Goal: Transaction & Acquisition: Subscribe to service/newsletter

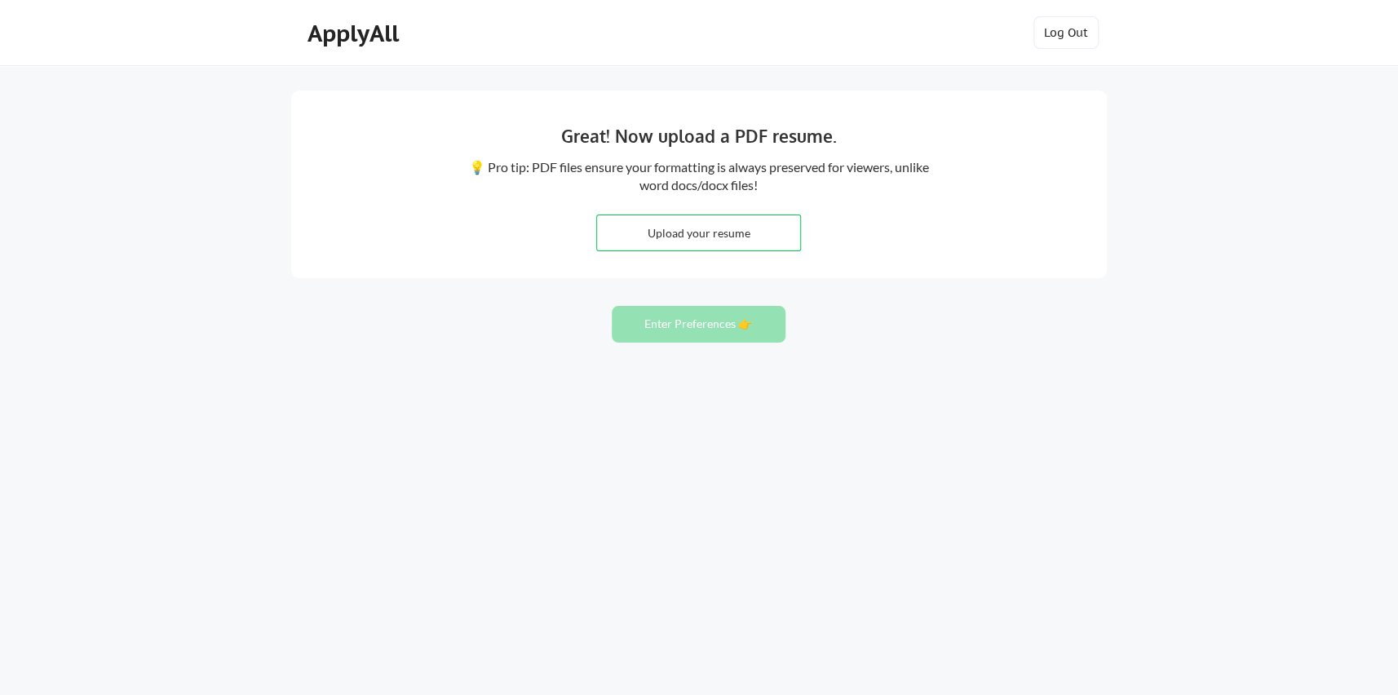
type input "C:\fakepath\resume_off_campus-12.pdf"
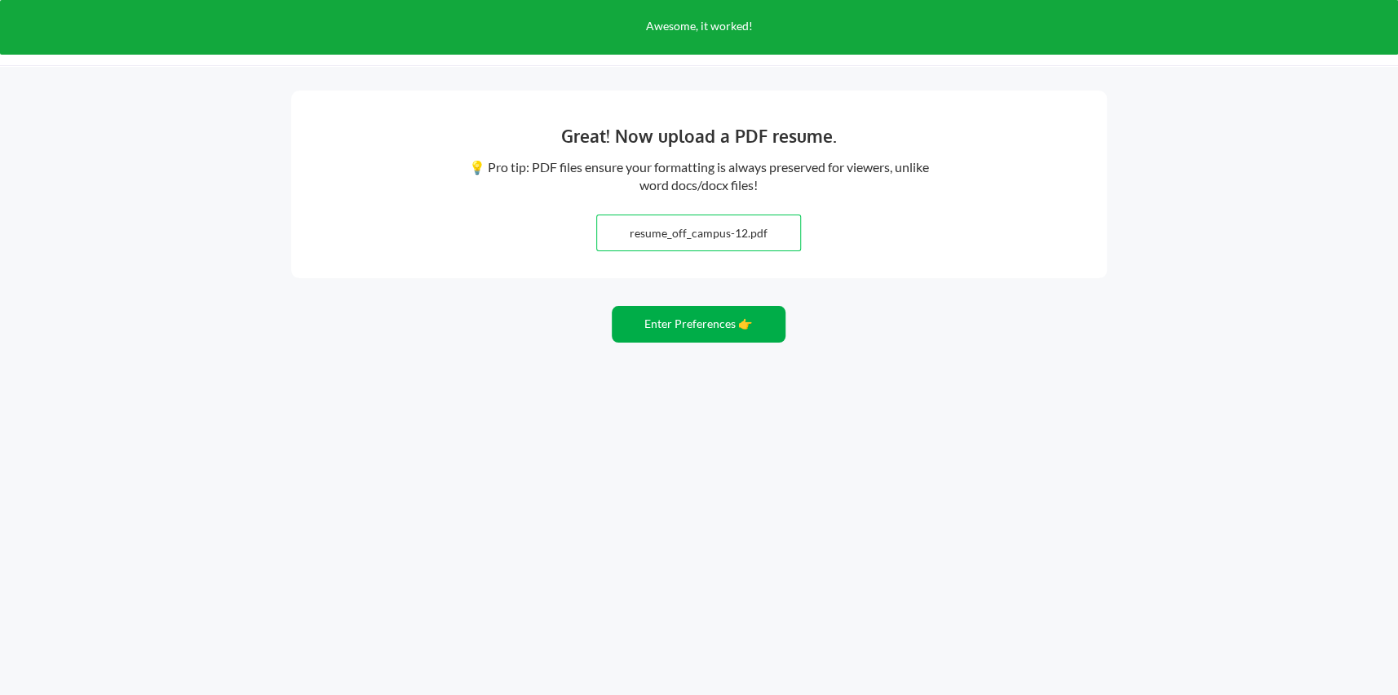
click at [742, 330] on button "Enter Preferences 👉" at bounding box center [699, 324] width 174 height 37
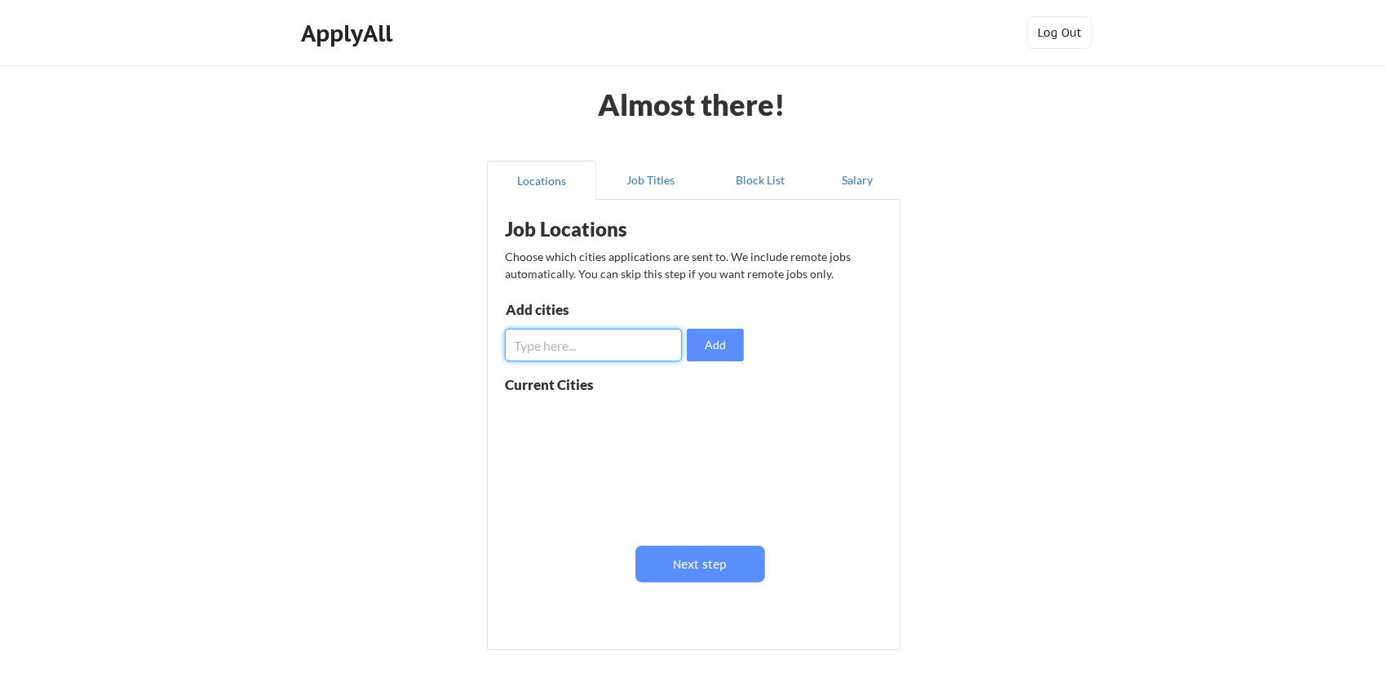
click at [632, 346] on input "input" at bounding box center [593, 345] width 177 height 33
type input "[GEOGRAPHIC_DATA]"
click at [642, 353] on input "input" at bounding box center [593, 345] width 177 height 33
type input "[GEOGRAPHIC_DATA]"
click at [642, 353] on input "input" at bounding box center [593, 345] width 177 height 33
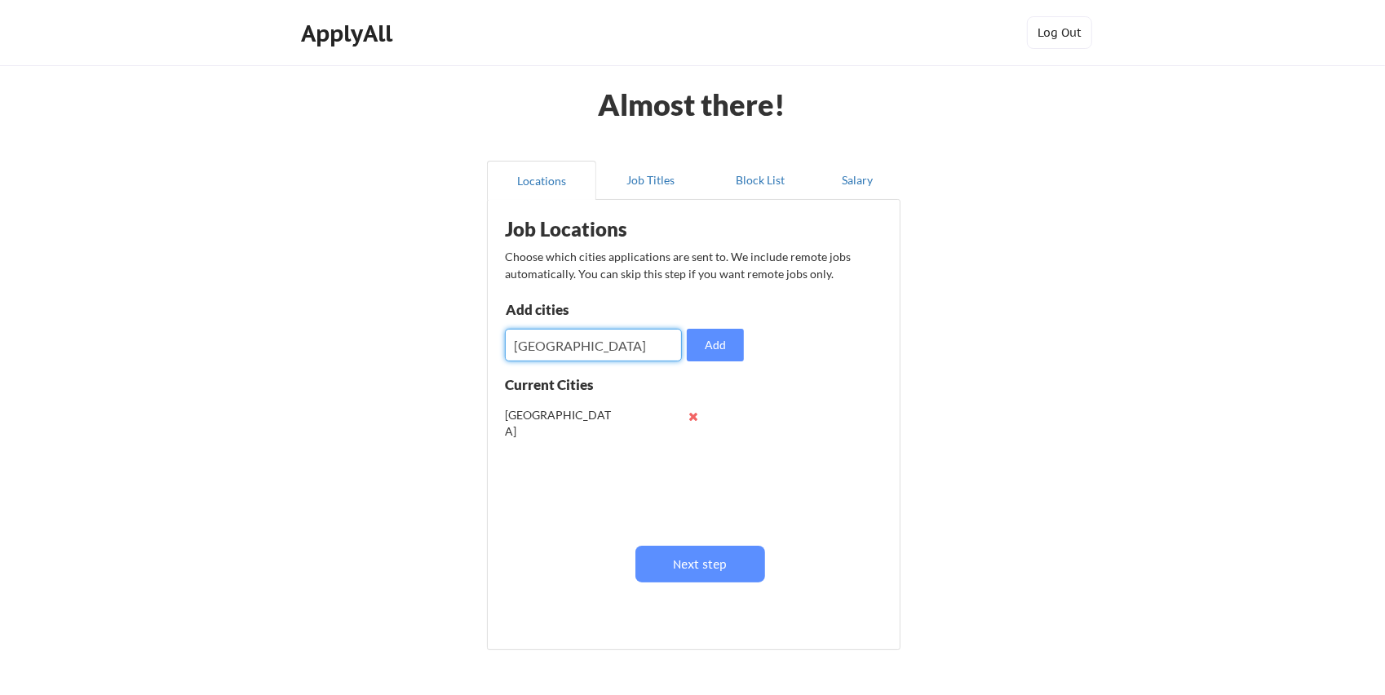
type input "Bengaluru"
click at [615, 336] on input "input" at bounding box center [593, 345] width 177 height 33
type input "Bangalore"
click at [615, 336] on input "input" at bounding box center [593, 345] width 177 height 33
type input "Hyderabad"
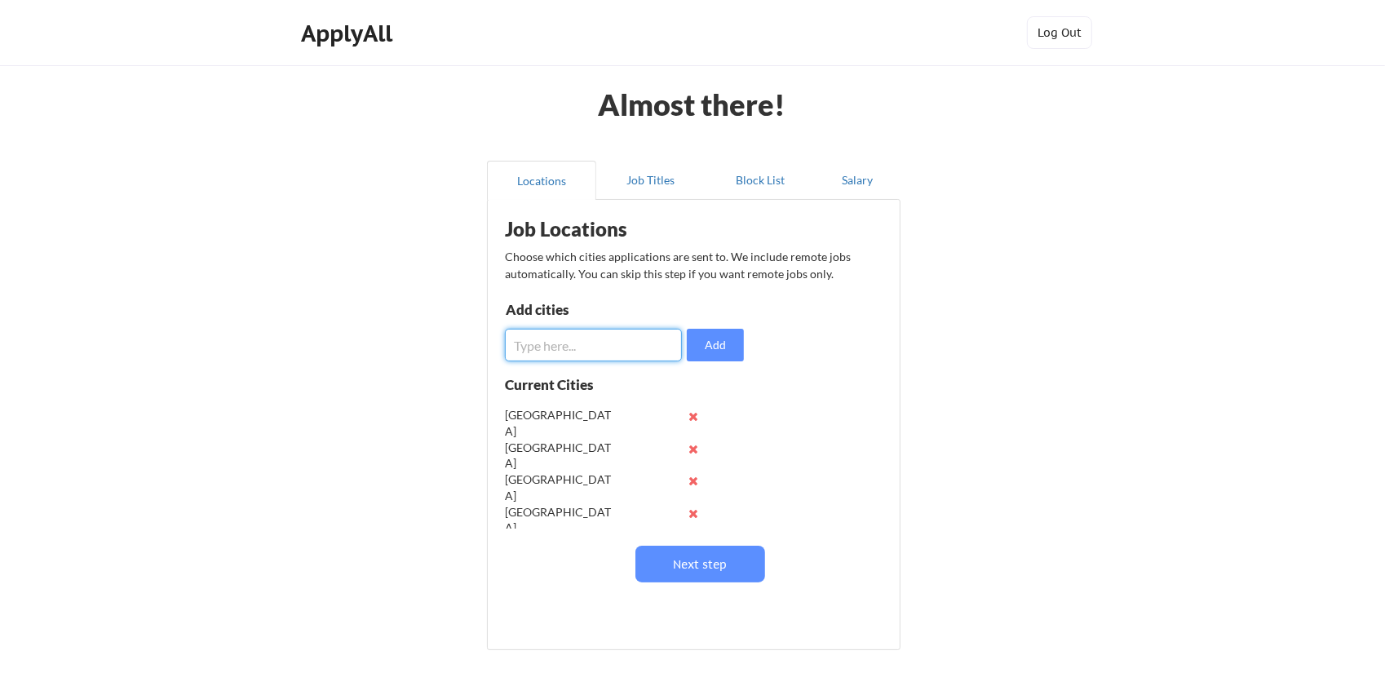
click at [615, 336] on input "input" at bounding box center [593, 345] width 177 height 33
type input "Gurugram"
click at [615, 336] on input "input" at bounding box center [593, 345] width 177 height 33
type input "Gurgaon"
click at [615, 336] on input "input" at bounding box center [593, 345] width 177 height 33
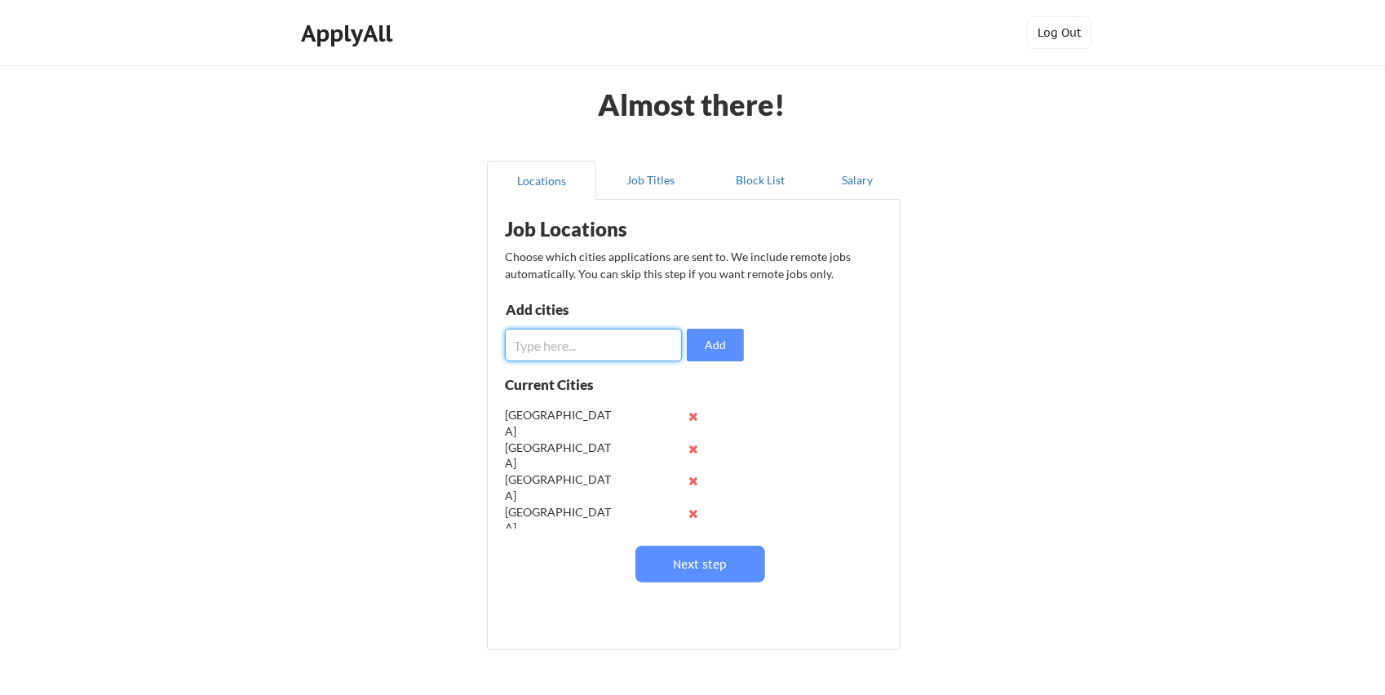
type input "F"
type input "Noida"
click at [615, 336] on input "input" at bounding box center [593, 345] width 177 height 33
type input "Faridabad"
click at [615, 336] on input "input" at bounding box center [593, 345] width 177 height 33
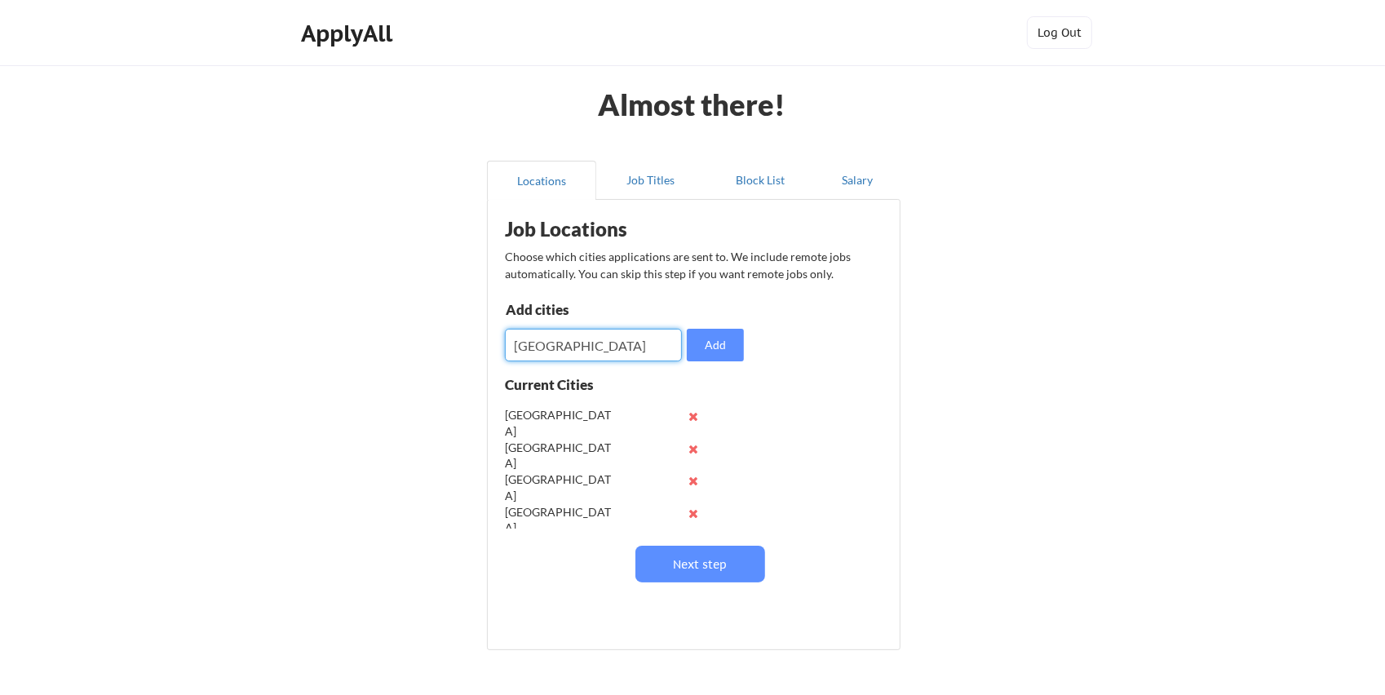
type input "Ghaziabad"
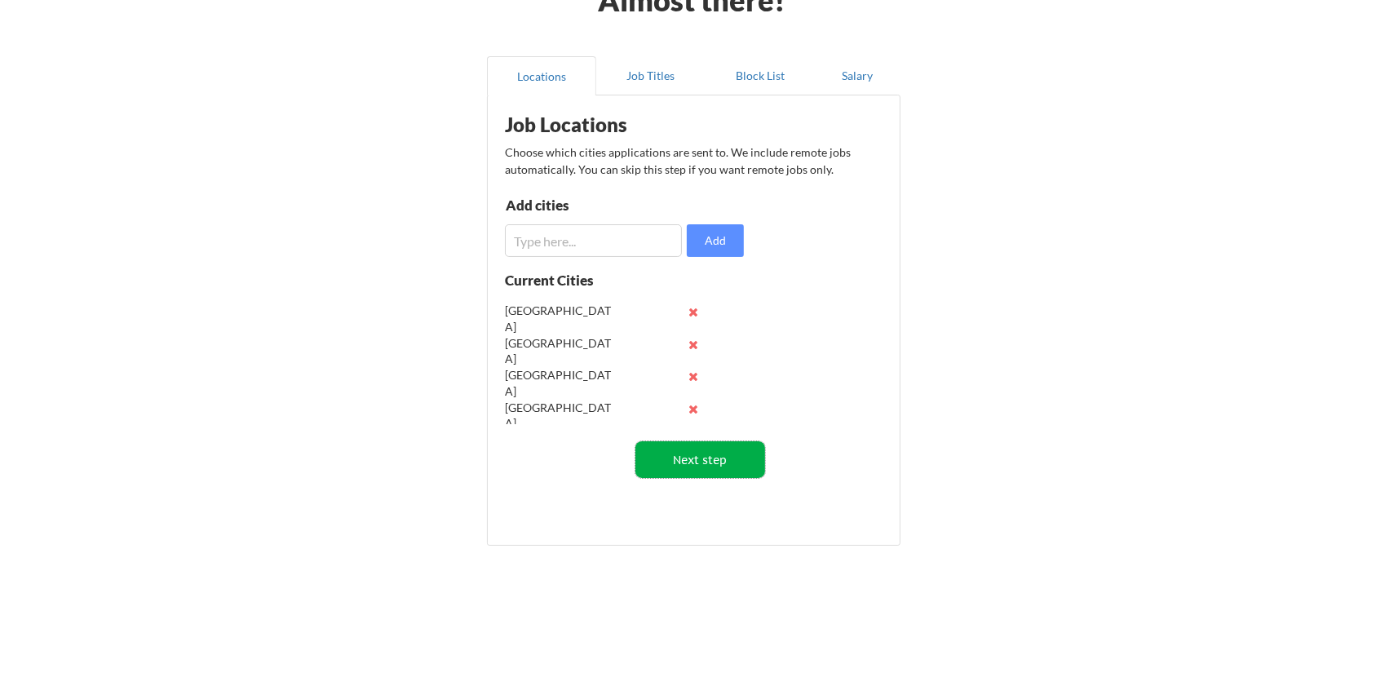
click at [716, 458] on button "Next step" at bounding box center [701, 459] width 130 height 37
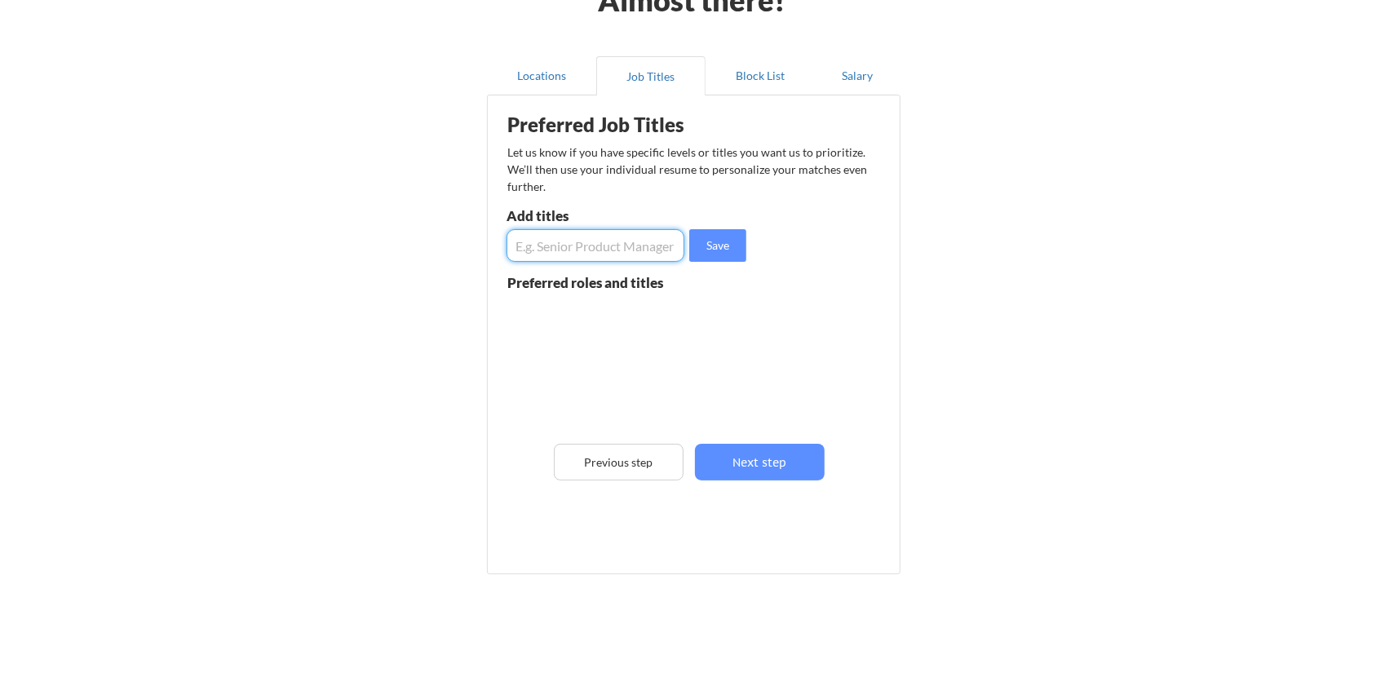
click at [649, 243] on input "input" at bounding box center [596, 245] width 178 height 33
type input "Software Engineer"
click at [649, 243] on input "input" at bounding box center [596, 245] width 178 height 33
type input "Software Developer"
click at [649, 243] on input "input" at bounding box center [596, 245] width 178 height 33
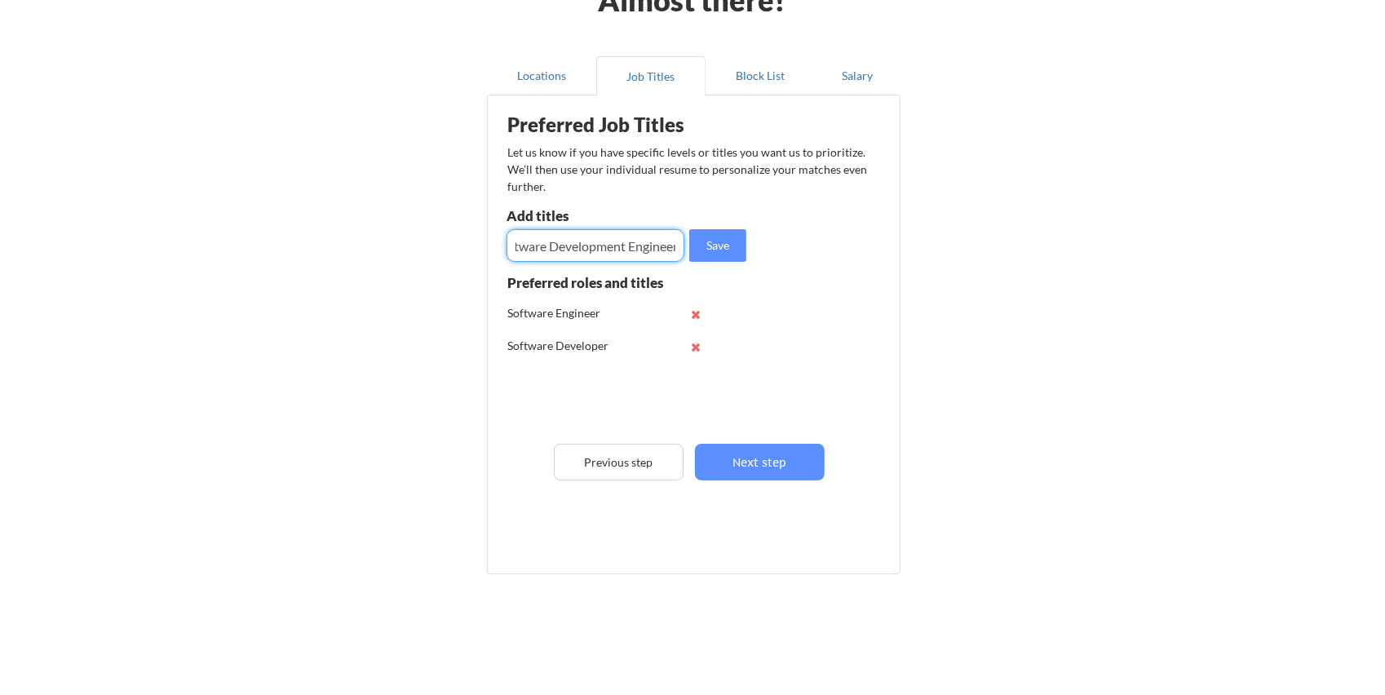
scroll to position [0, 24]
type input "Software Development Engineer"
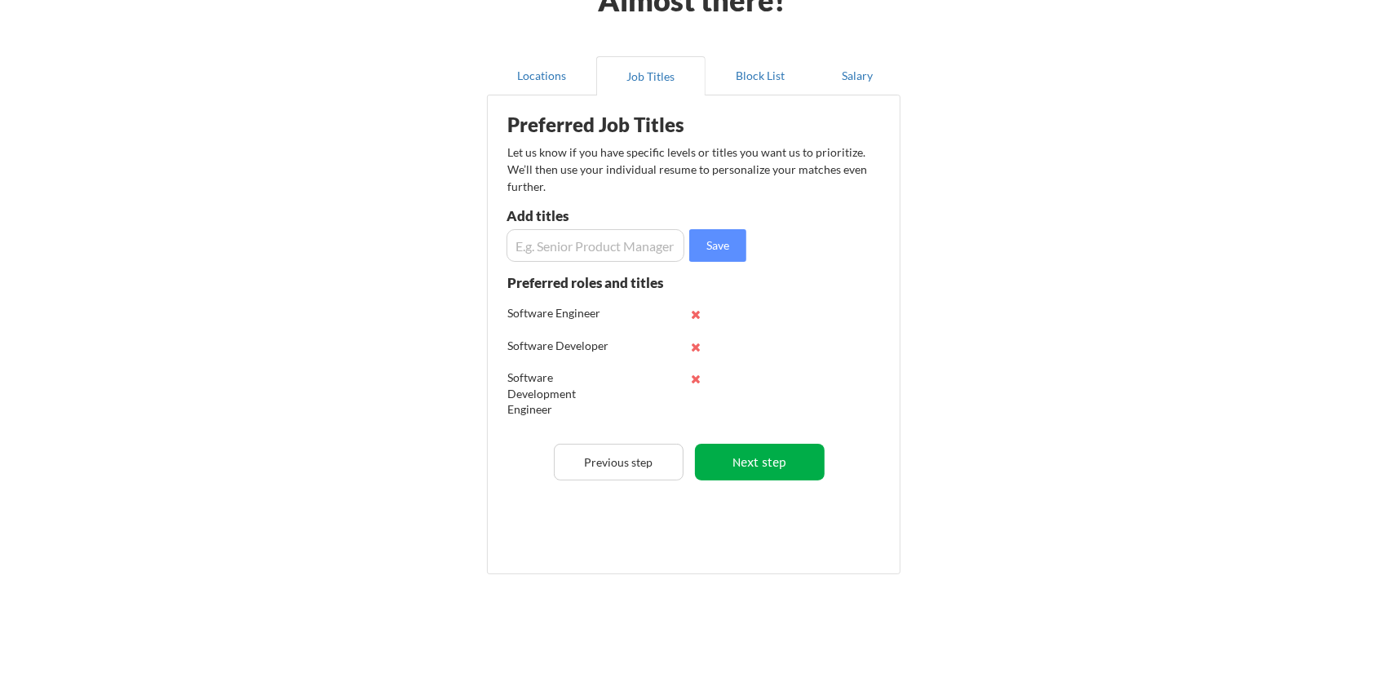
click at [755, 456] on button "Next step" at bounding box center [760, 462] width 130 height 37
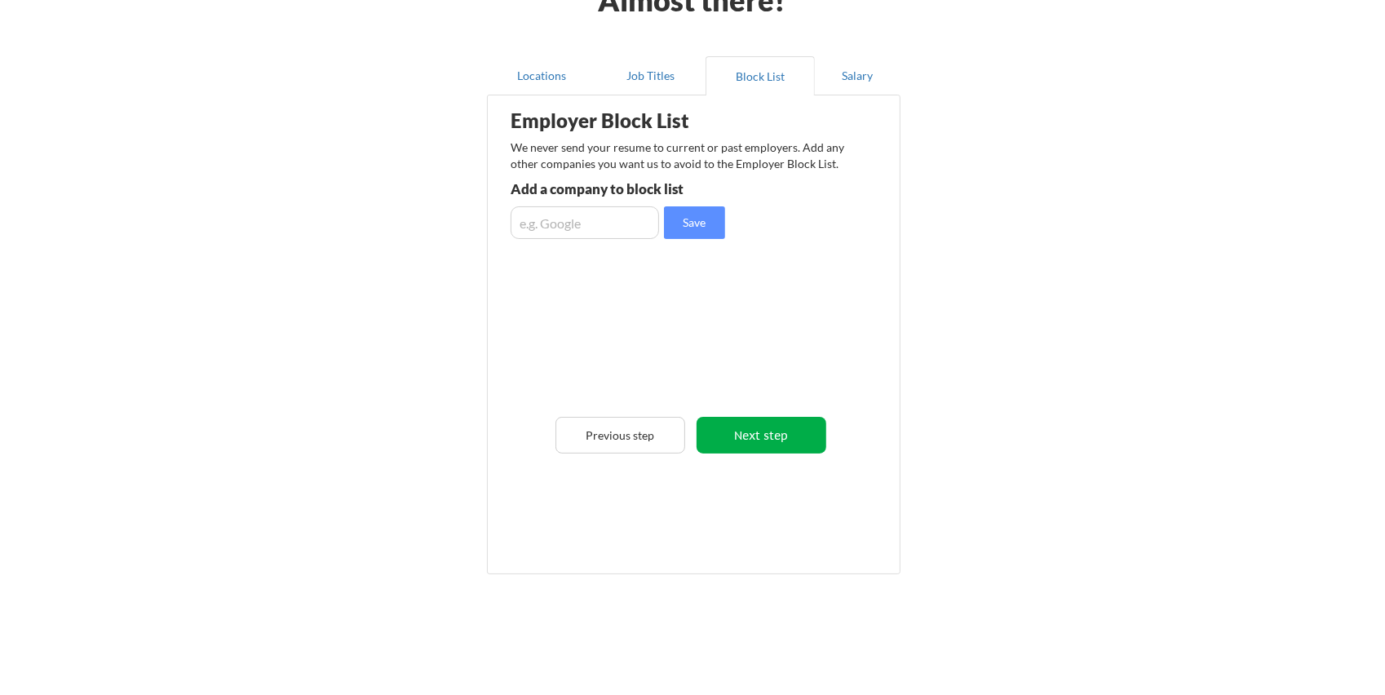
click at [773, 431] on button "Next step" at bounding box center [762, 435] width 130 height 37
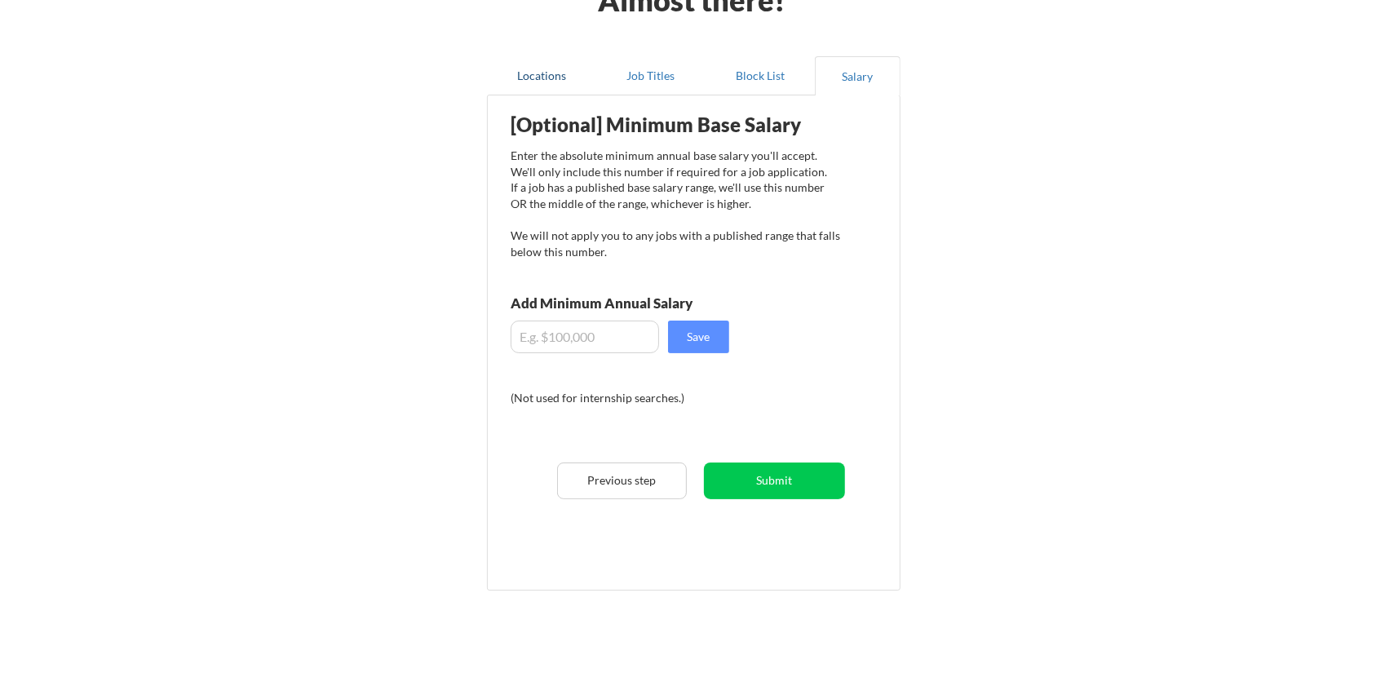
click at [558, 62] on button "Locations" at bounding box center [541, 75] width 109 height 39
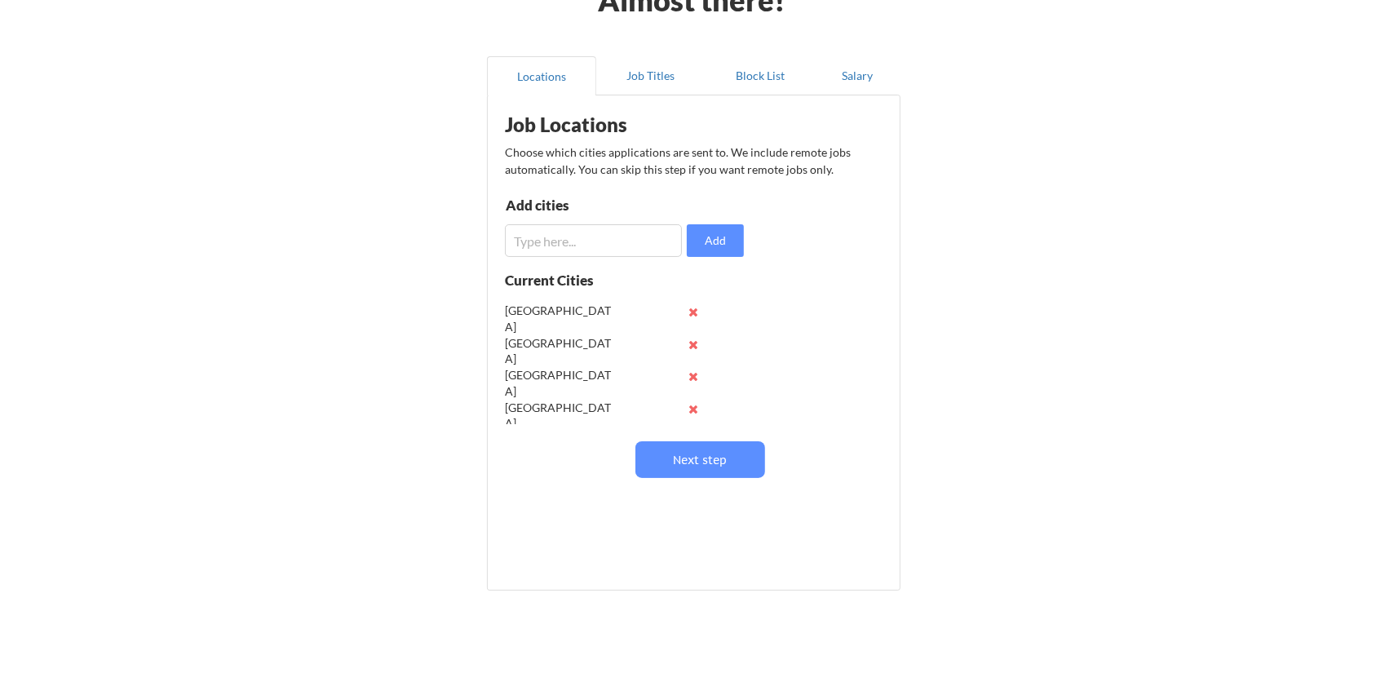
click at [602, 249] on input "input" at bounding box center [593, 240] width 177 height 33
type input "USA"
click at [602, 249] on input "input" at bounding box center [593, 240] width 177 height 33
type input "UK"
click at [602, 249] on input "input" at bounding box center [593, 240] width 177 height 33
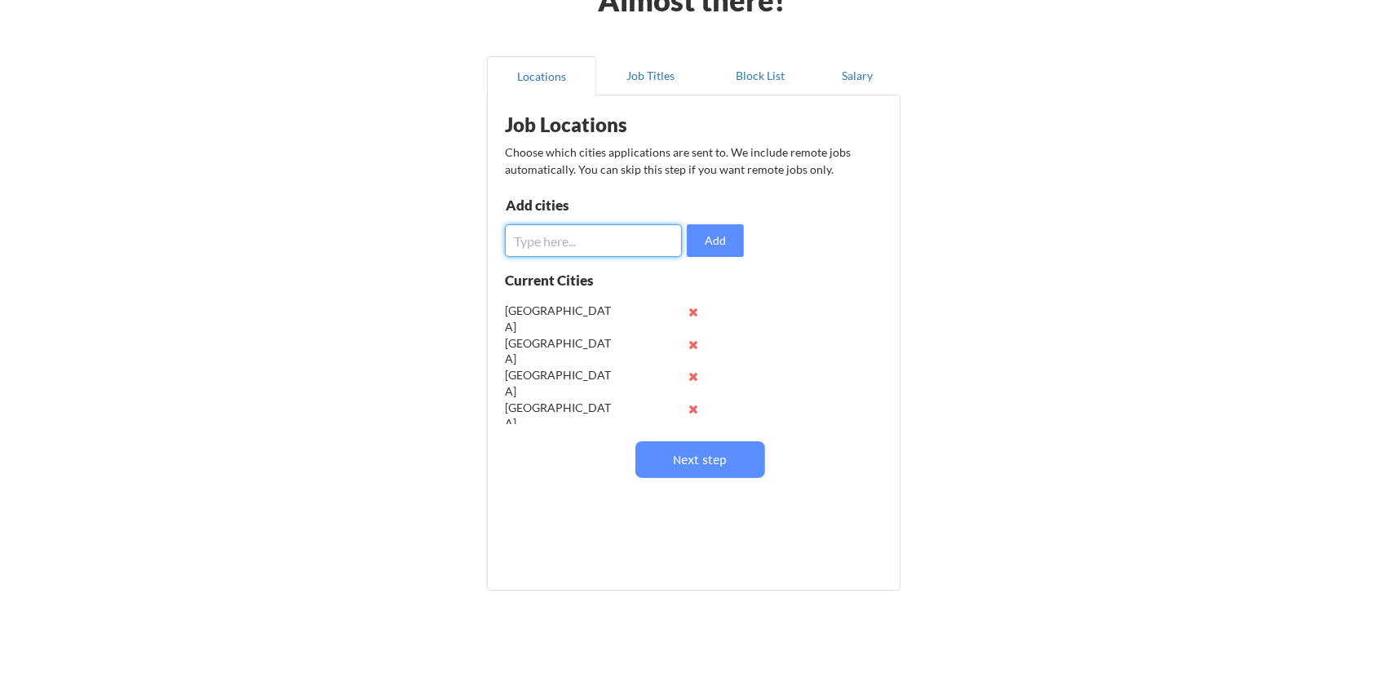
type input "O"
type input "Poland"
click at [602, 249] on input "input" at bounding box center [593, 240] width 177 height 33
type input "Hong Kong"
click at [871, 73] on button "Salary" at bounding box center [858, 75] width 86 height 39
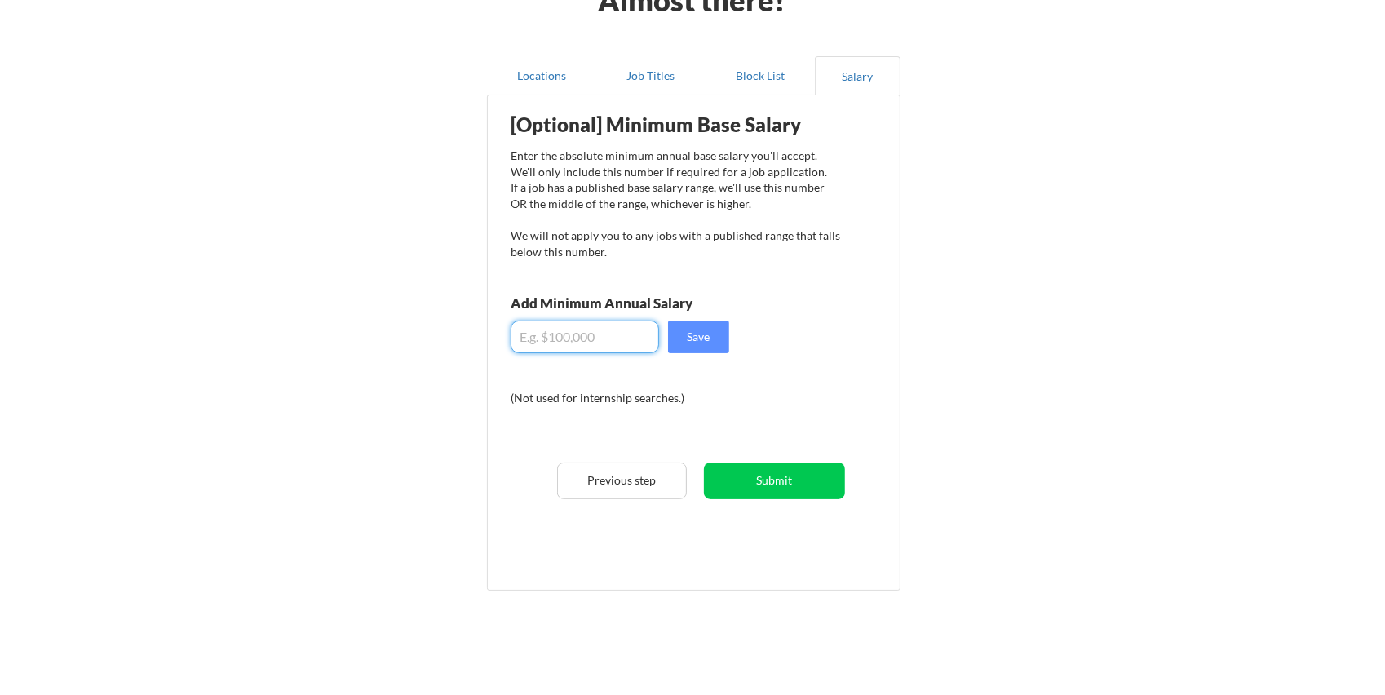
click at [582, 342] on input "input" at bounding box center [585, 337] width 148 height 33
type input "$120,000"
click at [706, 330] on button "Save" at bounding box center [698, 337] width 61 height 33
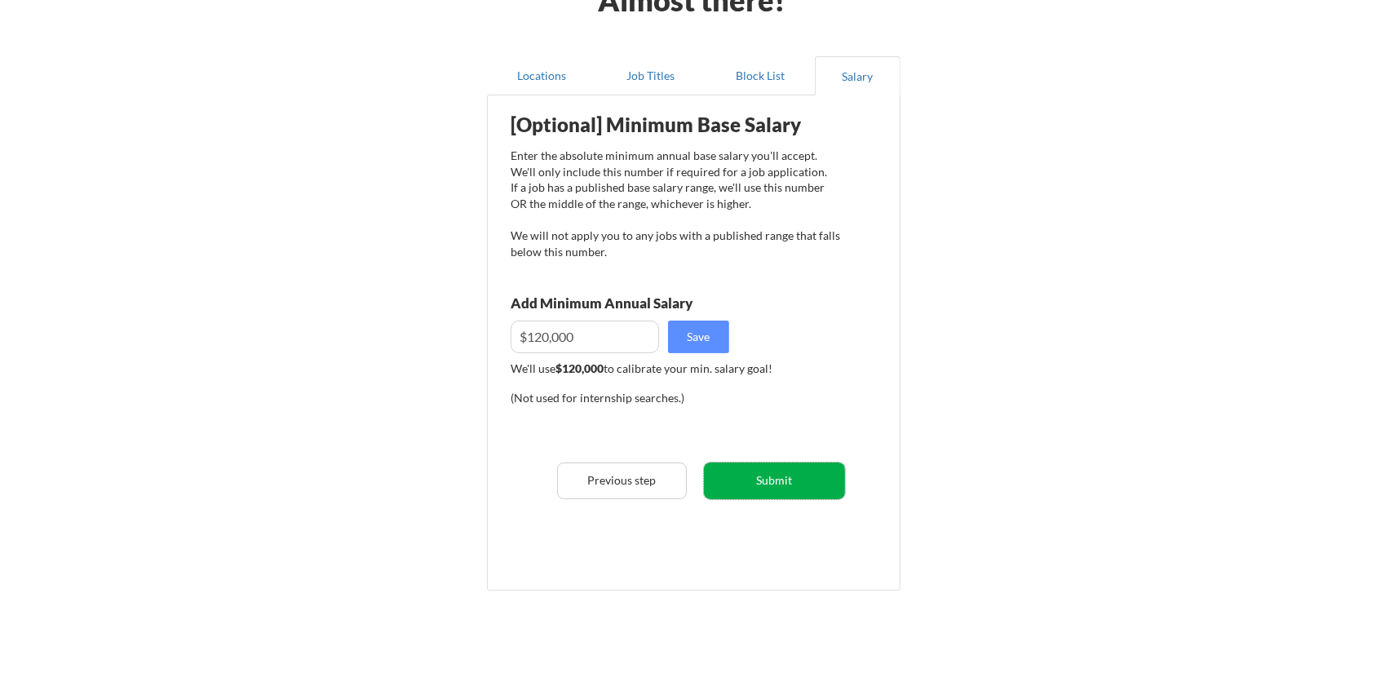
click at [778, 488] on button "Submit" at bounding box center [774, 481] width 141 height 37
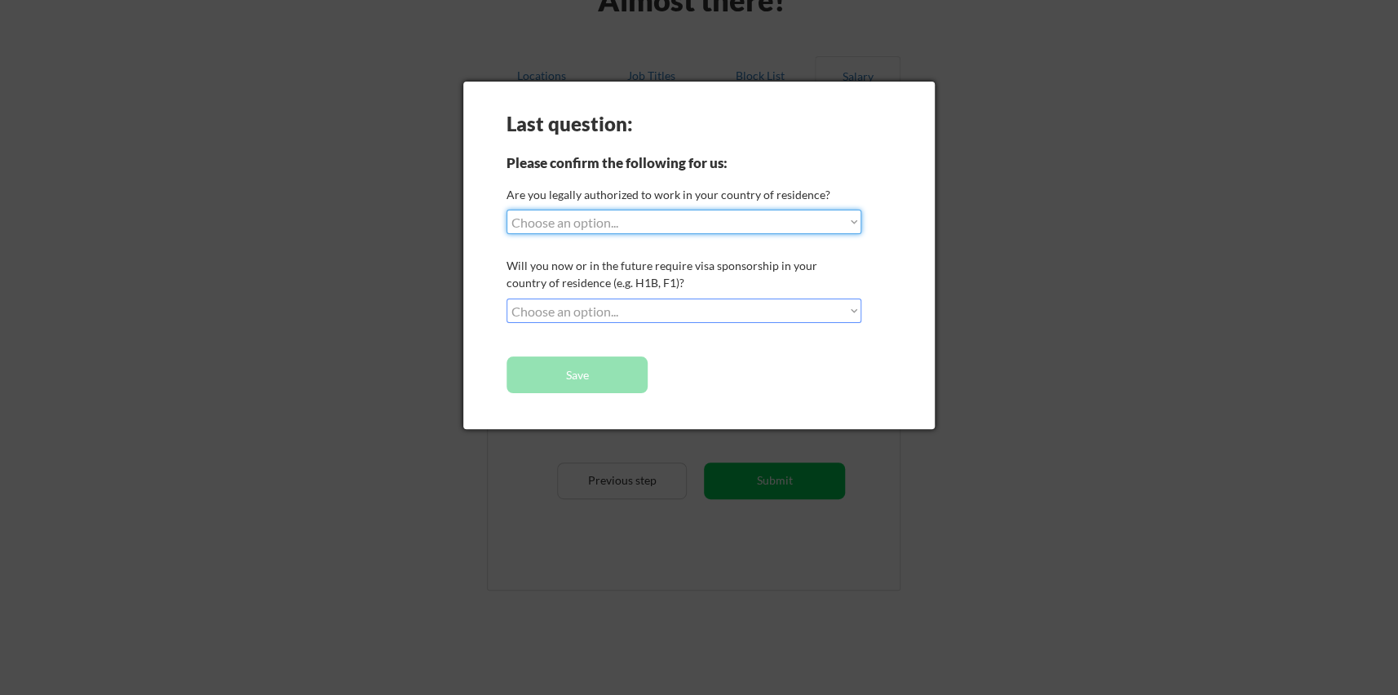
select select ""yes__i_am_here_on_a_visa__h1b__opt__etc__""
click at [507, 210] on select "Choose an option... Yes, I am a US Citizen Yes, I am a Canadian Citizen Yes, I …" at bounding box center [684, 222] width 355 height 24
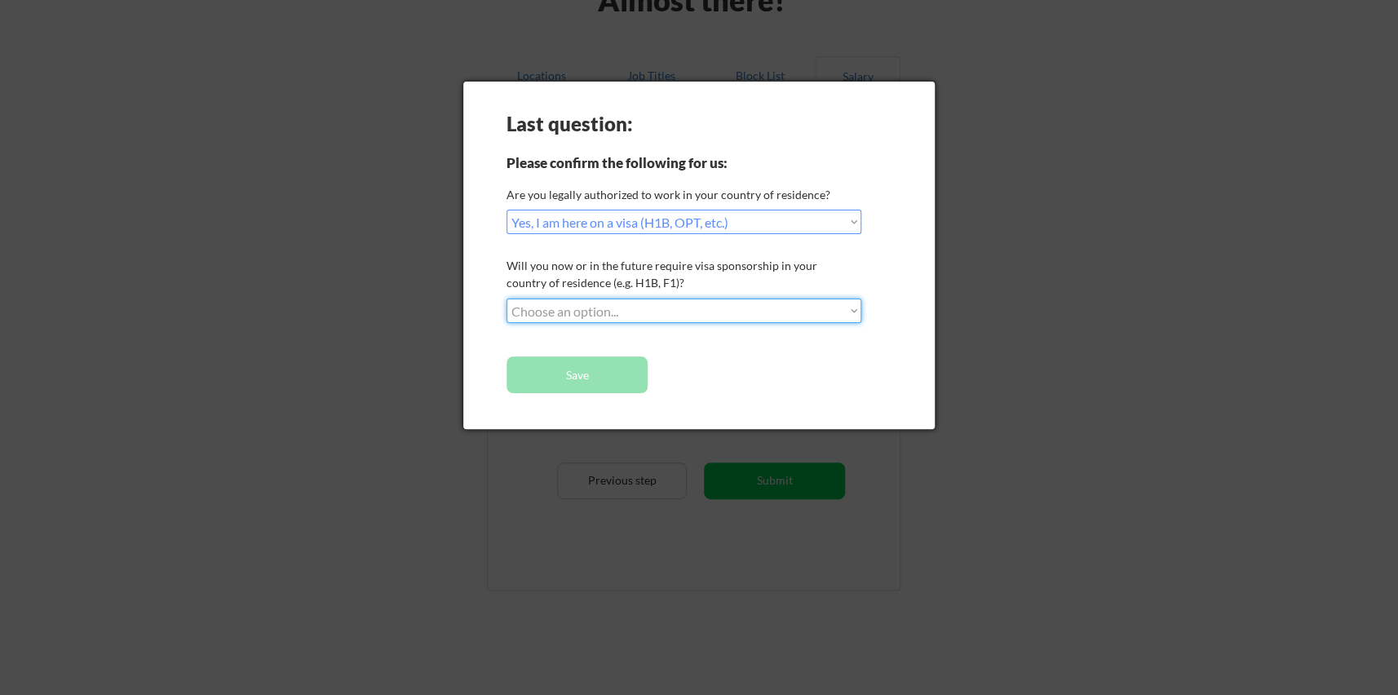
select select ""yes__i_will_need_sponsorship""
click at [507, 299] on select "Choose an option... No, I will not need sponsorship Yes, I will need sponsorship" at bounding box center [684, 311] width 355 height 24
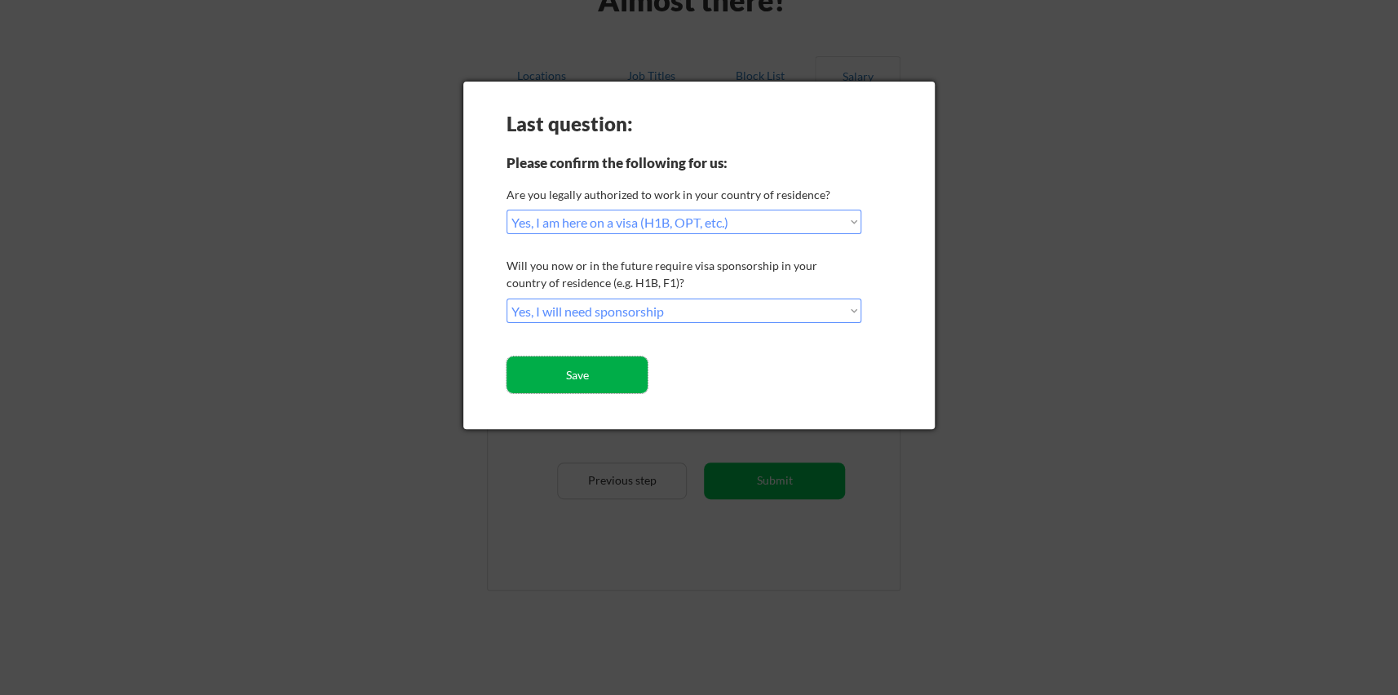
click at [624, 380] on button "Save" at bounding box center [577, 375] width 141 height 37
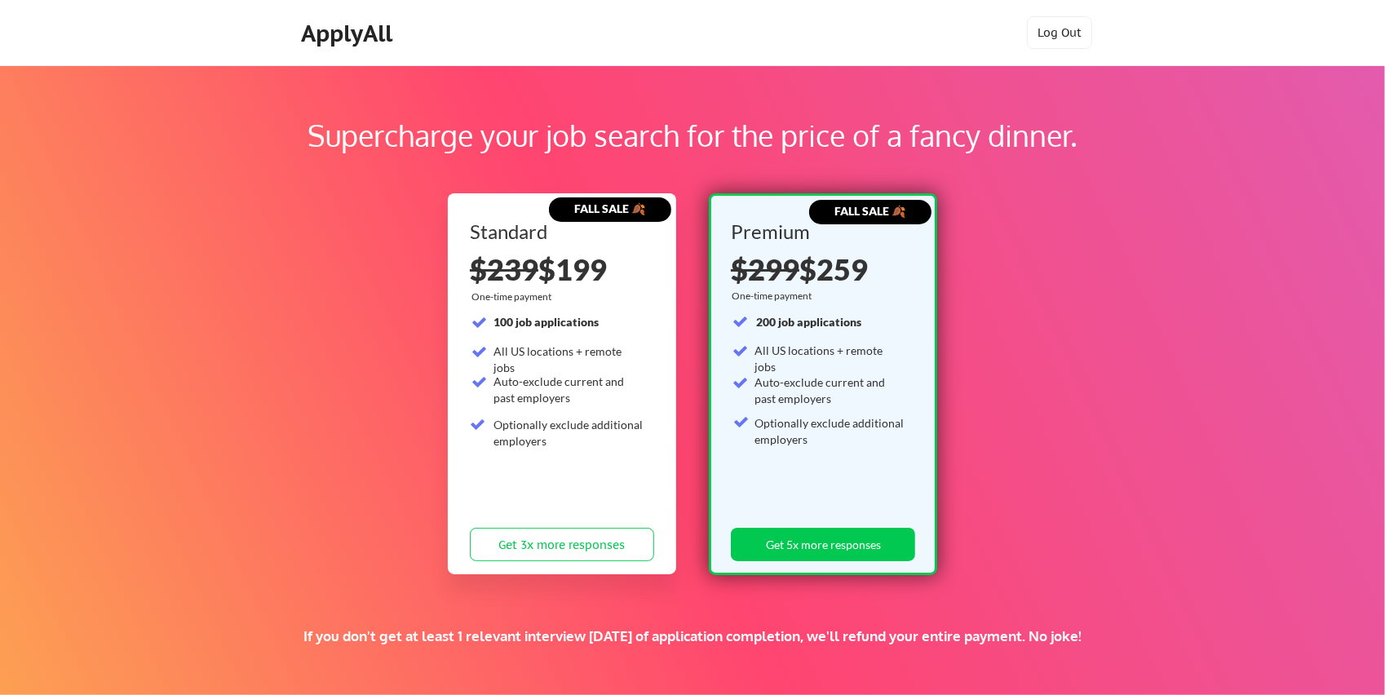
click at [374, 32] on div "ApplyAll" at bounding box center [349, 34] width 96 height 28
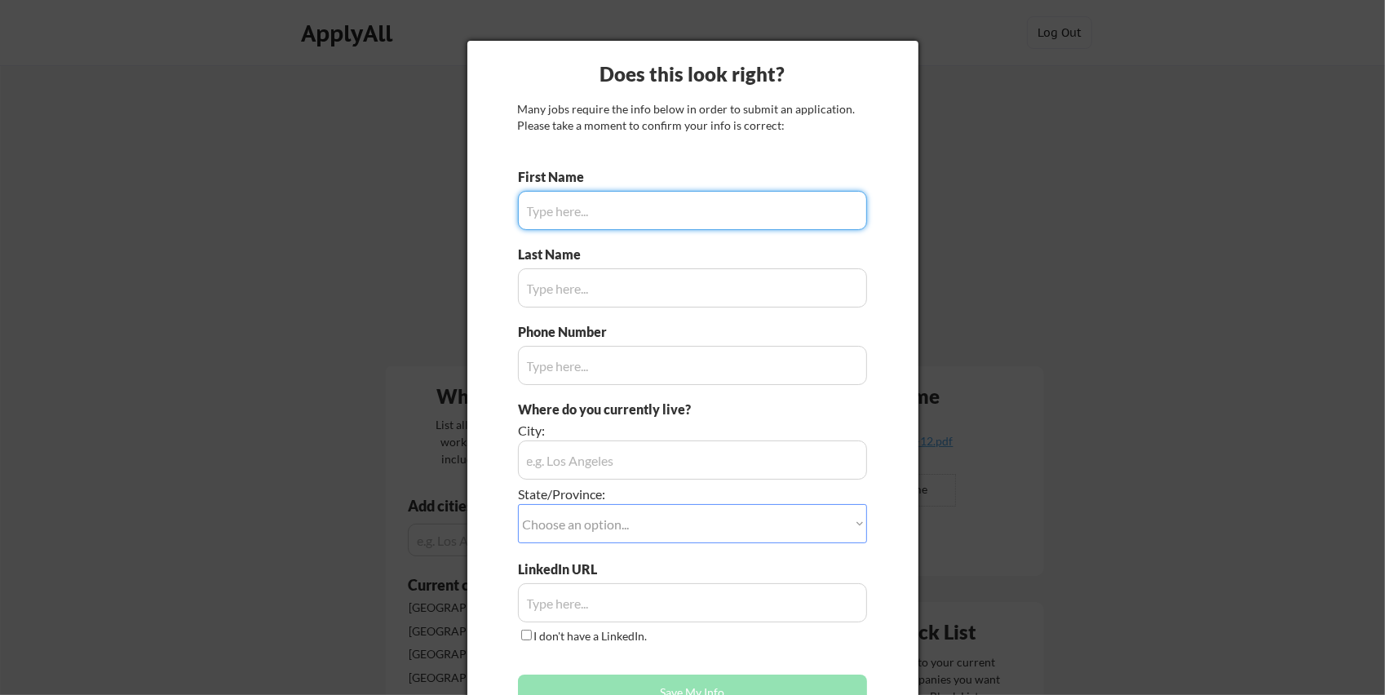
click at [682, 197] on input "input" at bounding box center [692, 210] width 349 height 39
type input "Yash"
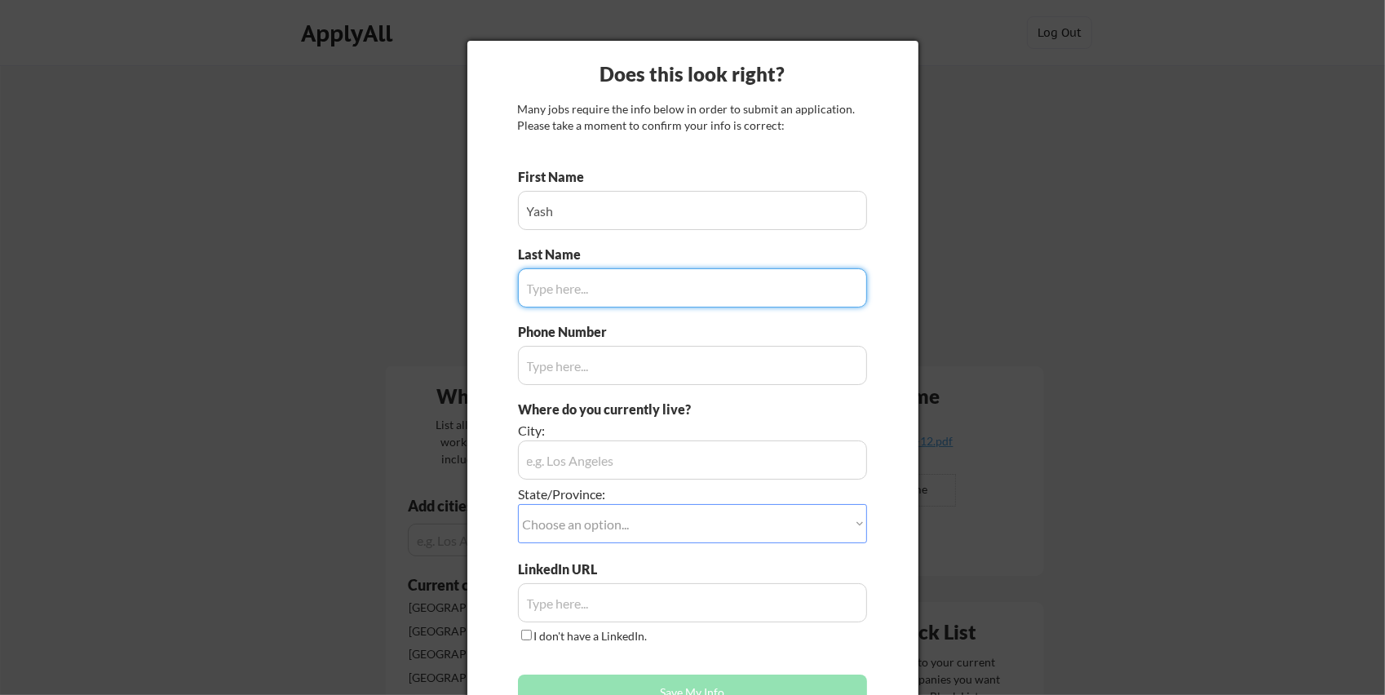
click at [658, 283] on input "input" at bounding box center [692, 287] width 349 height 39
type input "Bhardwaj"
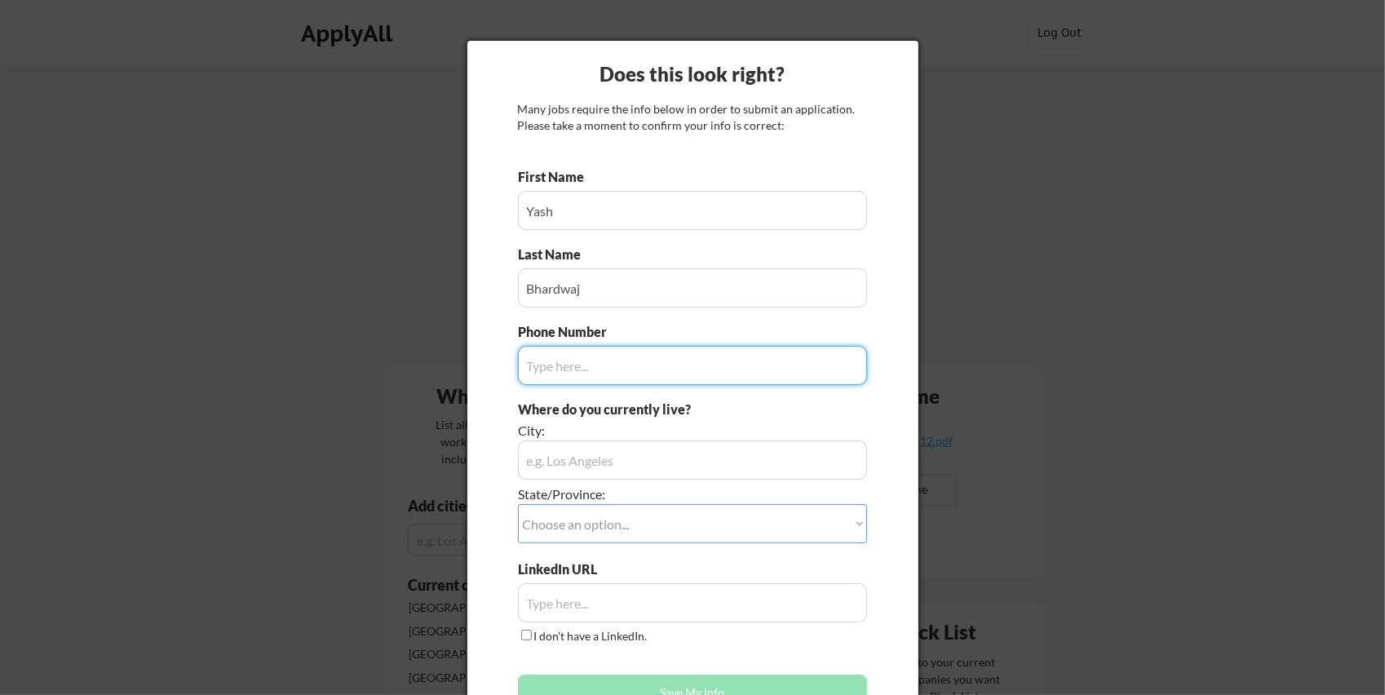
click at [658, 373] on input "input" at bounding box center [692, 365] width 349 height 39
type input "7355871683"
click at [636, 473] on input "input" at bounding box center [692, 460] width 349 height 39
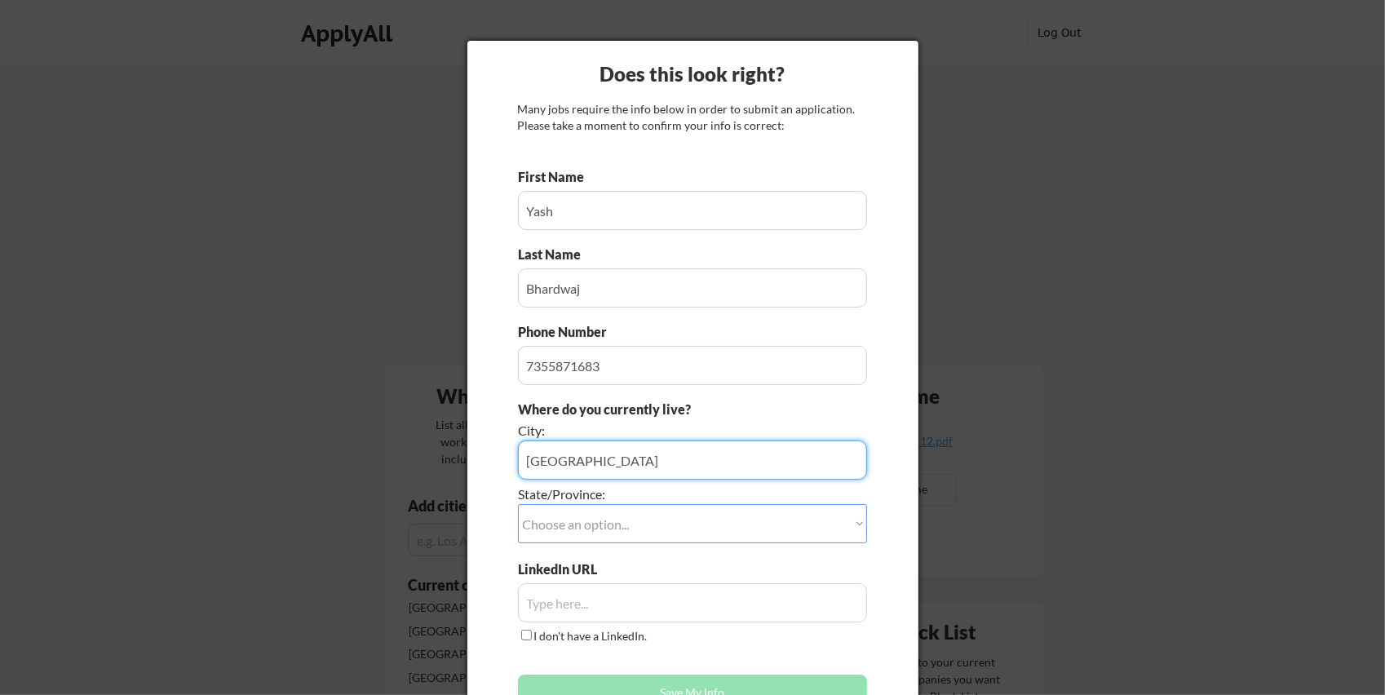
type input "Delhi"
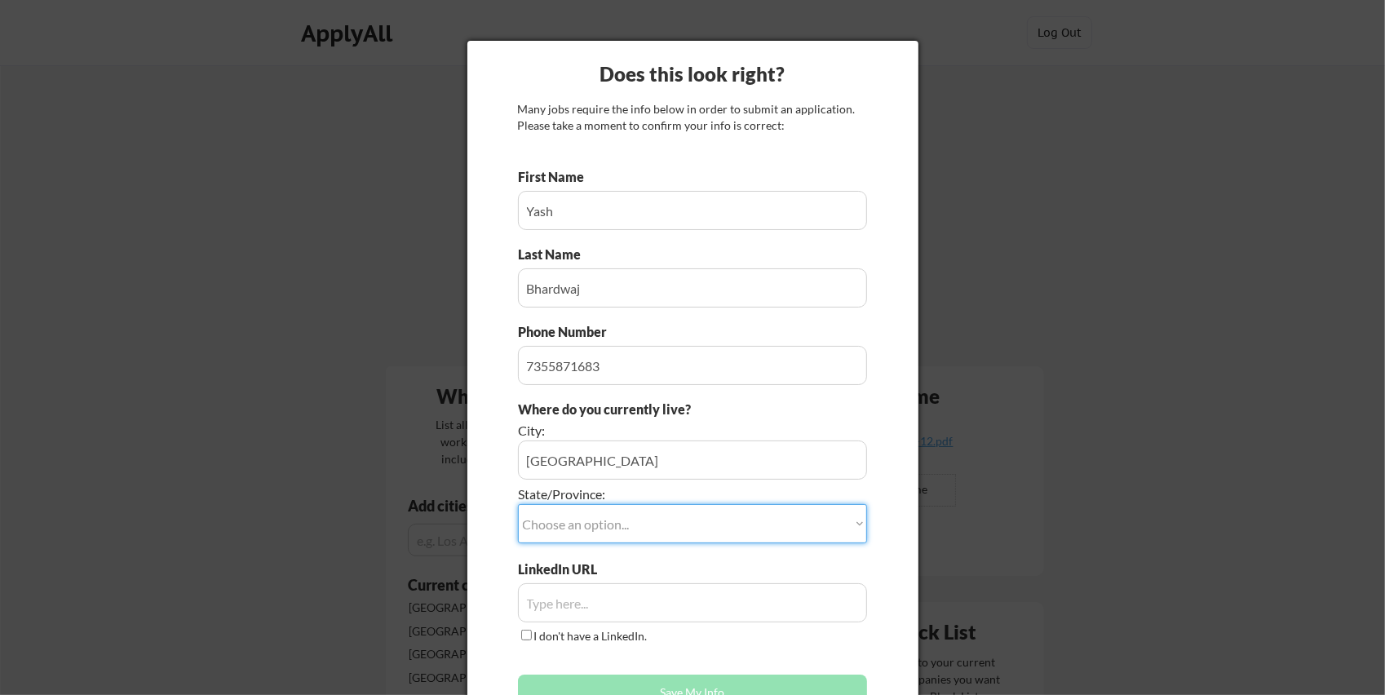
select select ""Other/Not Applicable""
click at [518, 504] on select "Choose an option... Other/Not Applicable Alabama Alaska Alberta Arizona Arkansa…" at bounding box center [692, 523] width 349 height 39
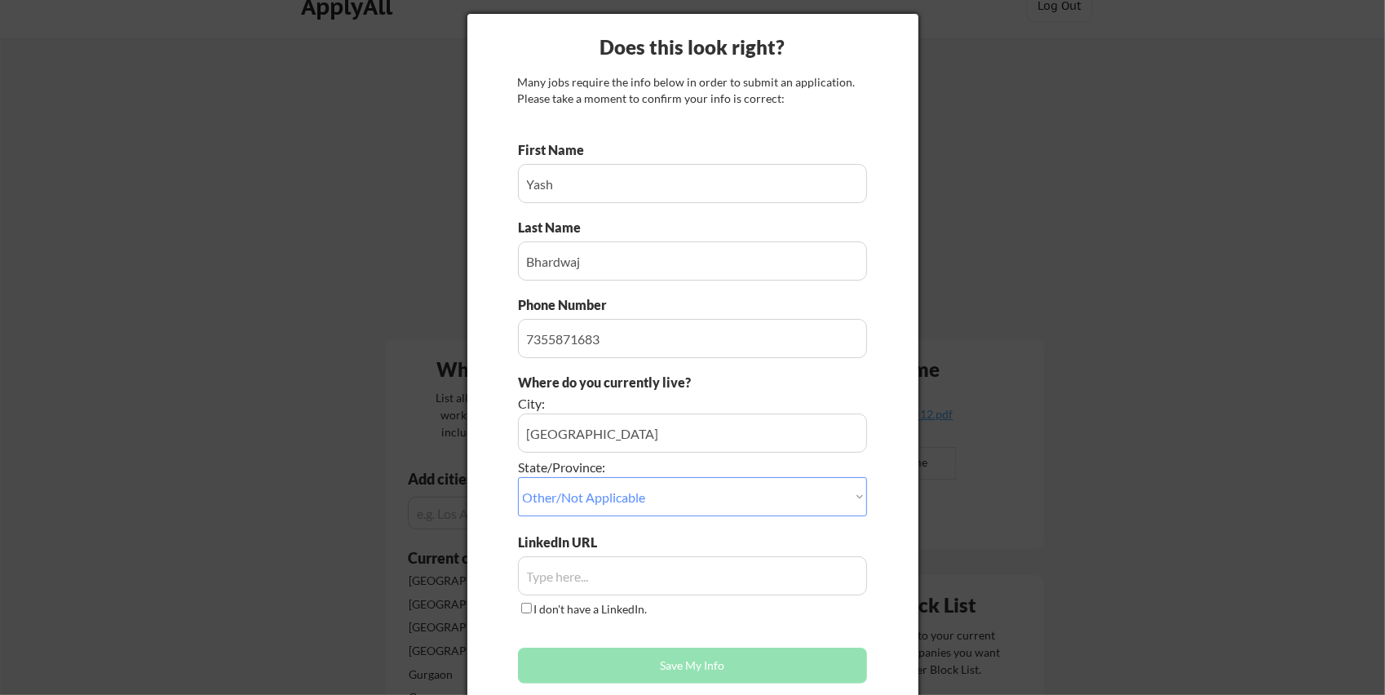
scroll to position [97, 0]
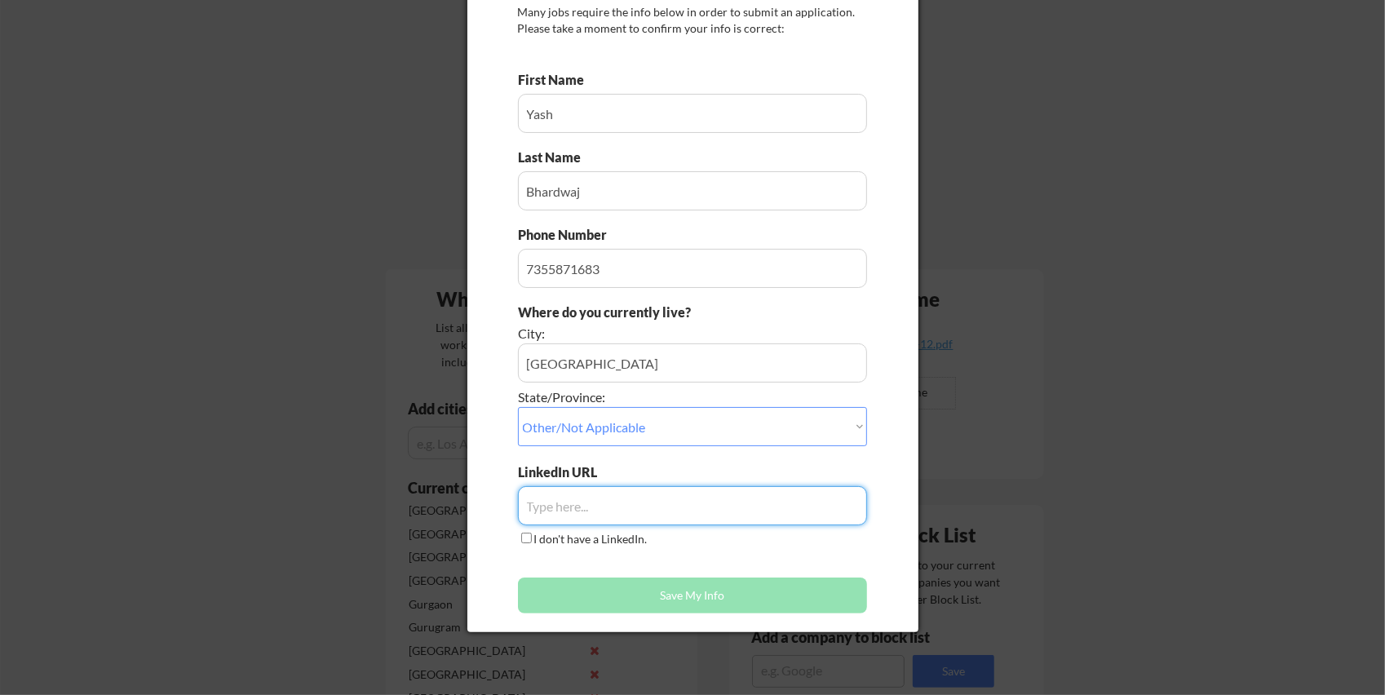
click at [589, 503] on input "input" at bounding box center [692, 505] width 349 height 39
click at [578, 364] on input "input" at bounding box center [692, 362] width 349 height 39
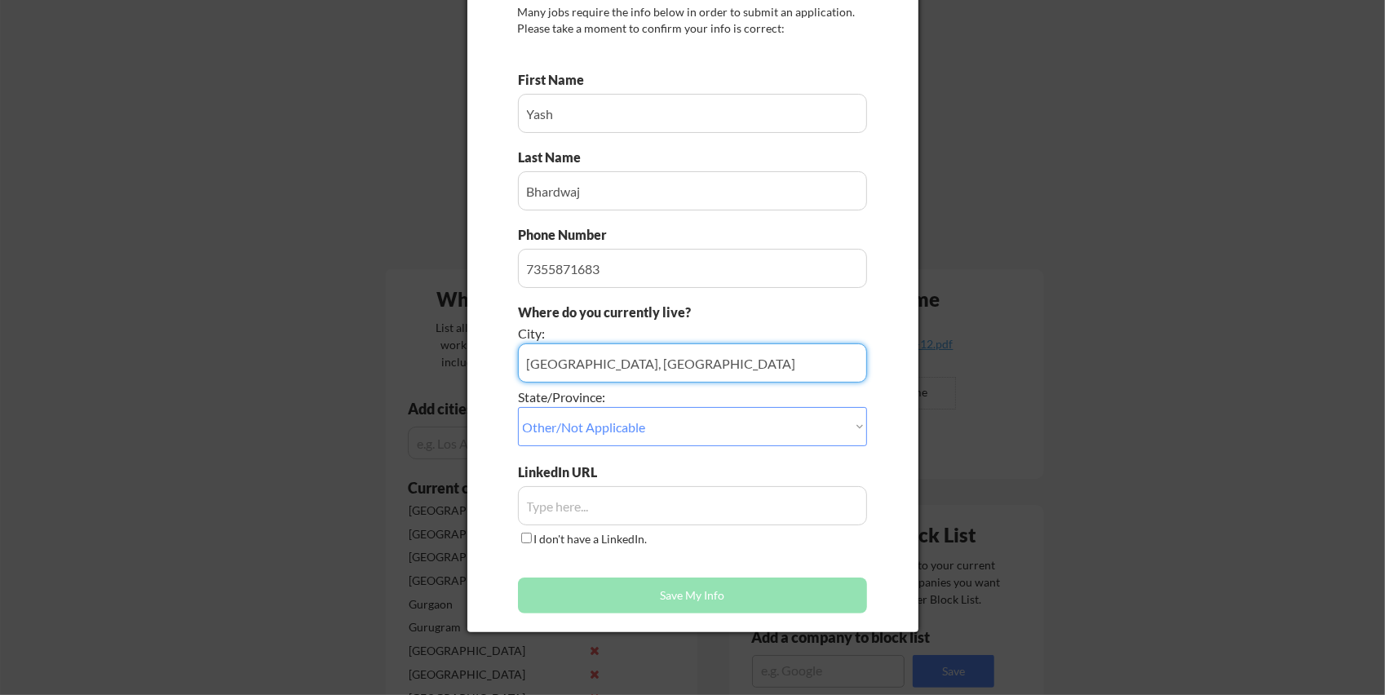
type input "Delhi, India"
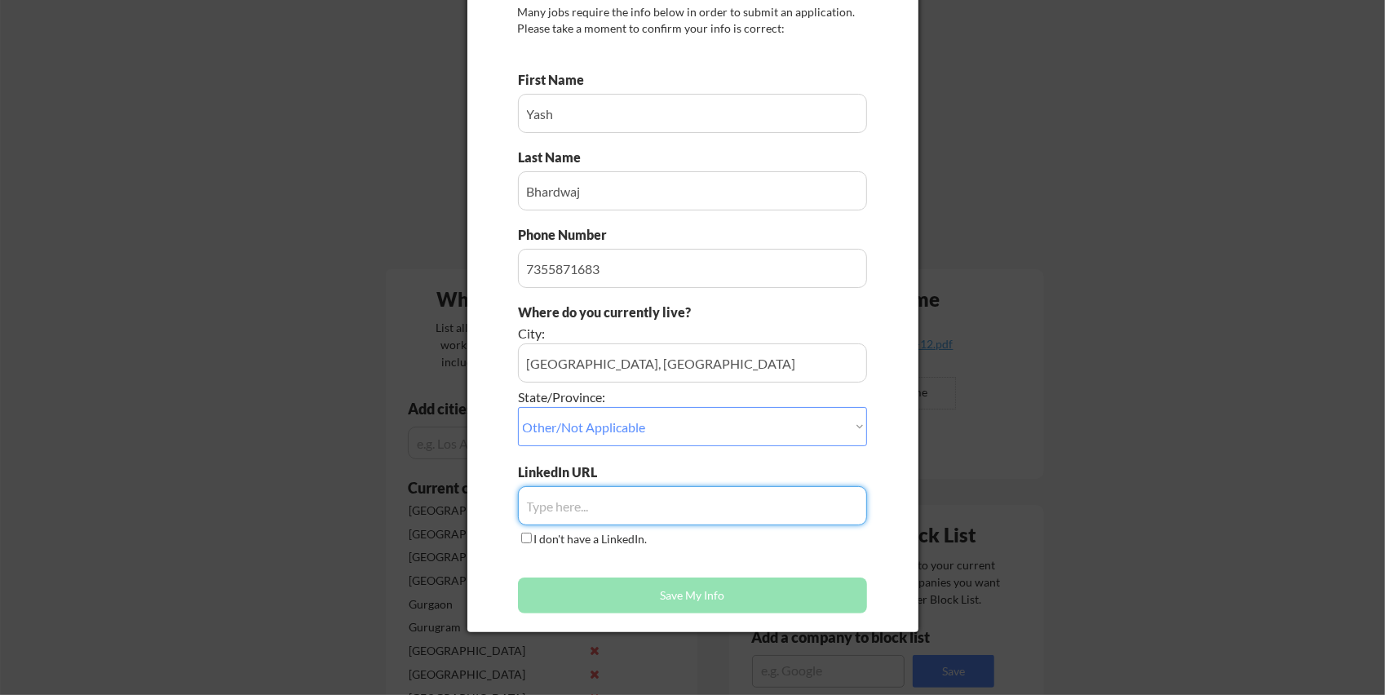
click at [583, 503] on input "input" at bounding box center [692, 505] width 349 height 39
paste input "https://in.linkedin.com/in/yash-bhardwaj-368014261"
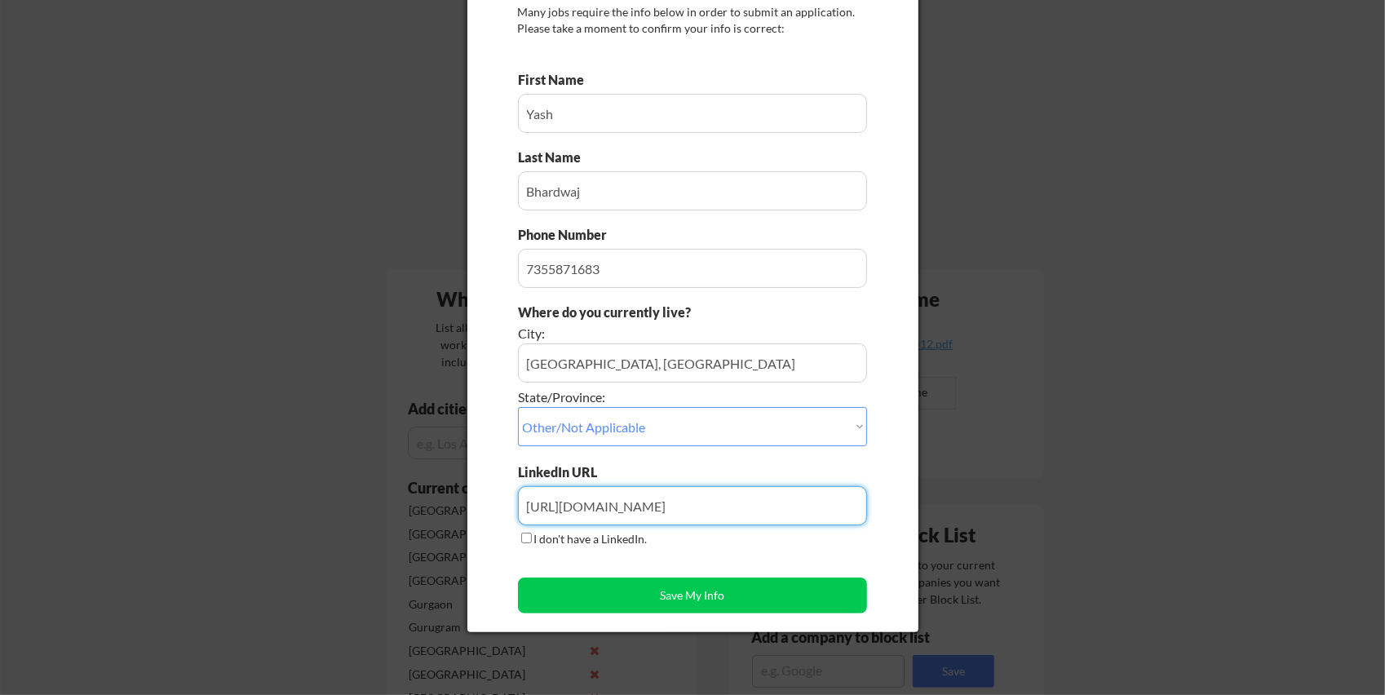
type input "https://in.linkedin.com/in/yash-bhardwaj-368014261"
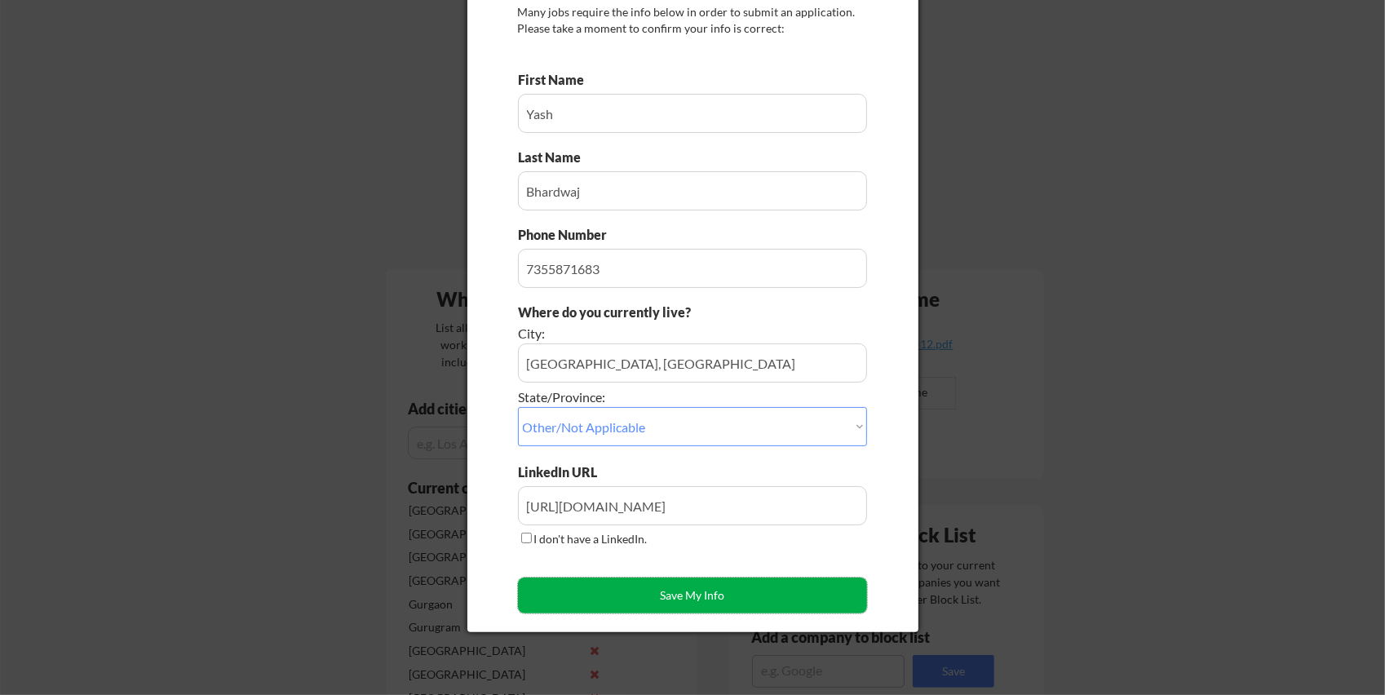
click at [645, 597] on button "Save My Info" at bounding box center [692, 596] width 349 height 36
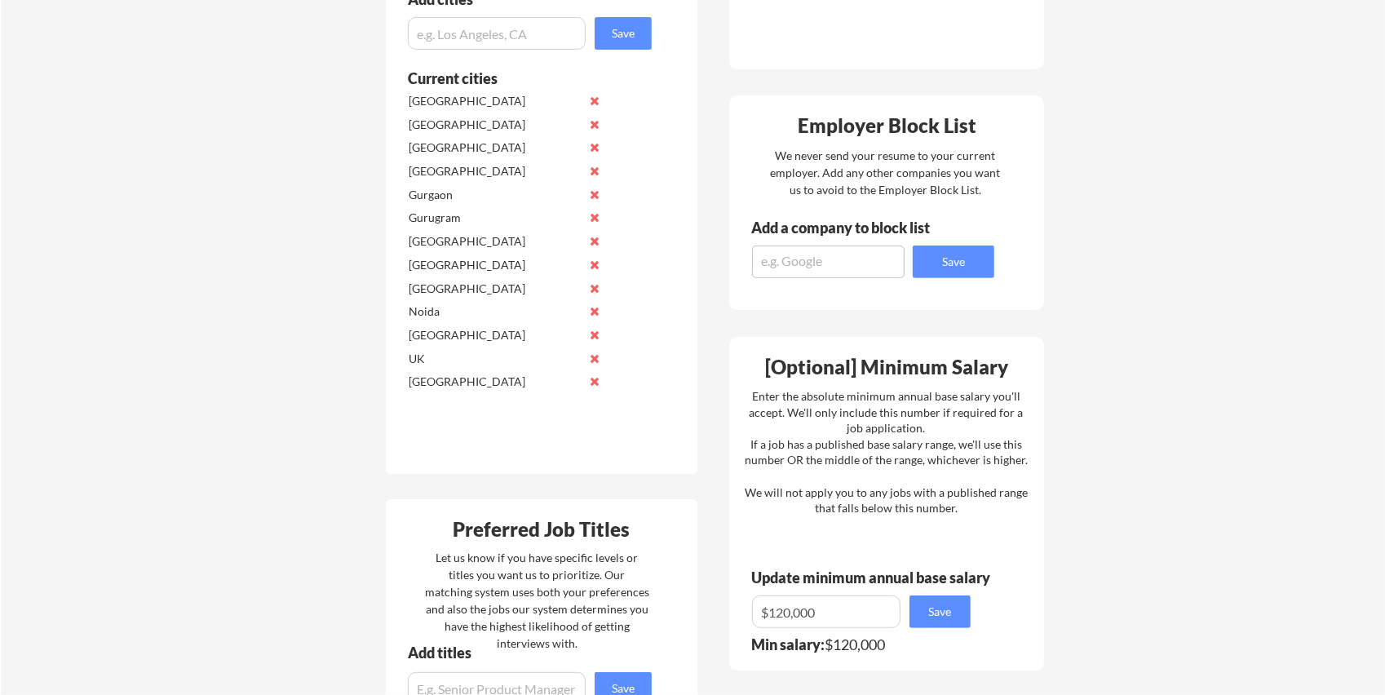
scroll to position [0, 0]
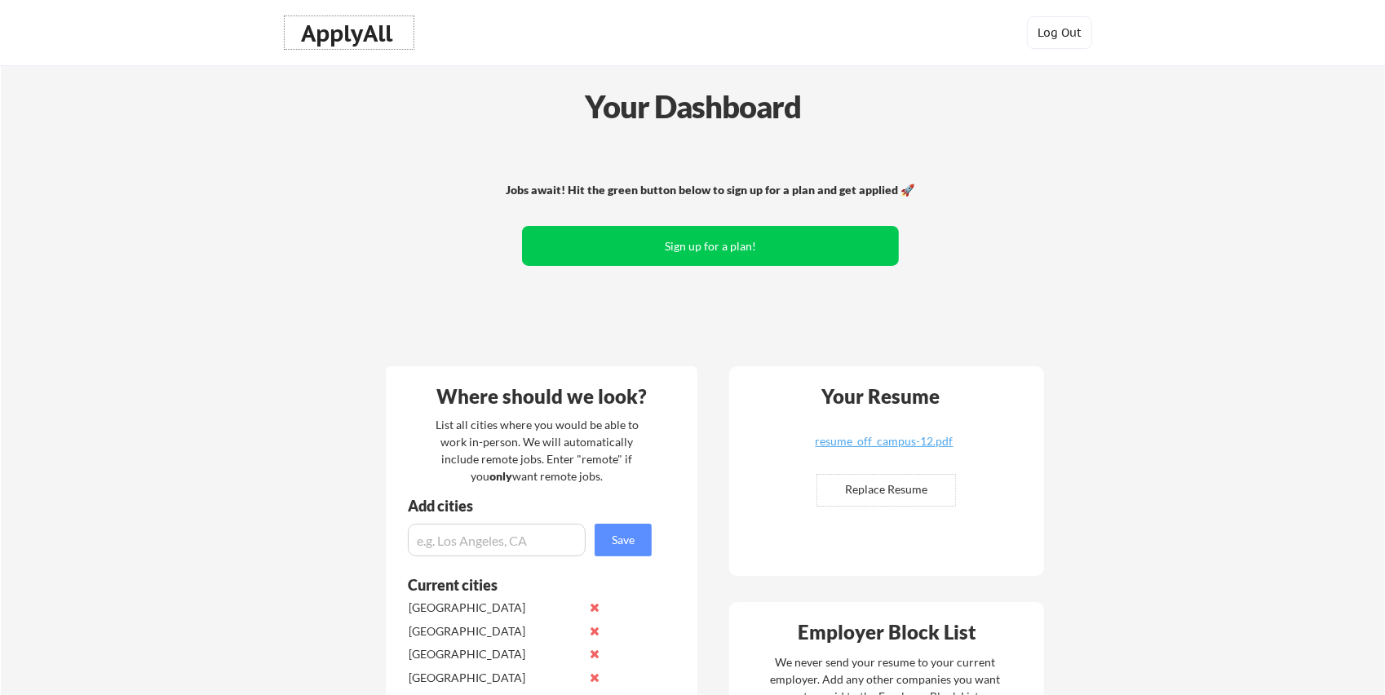
click at [360, 20] on div "ApplyAll" at bounding box center [349, 34] width 96 height 28
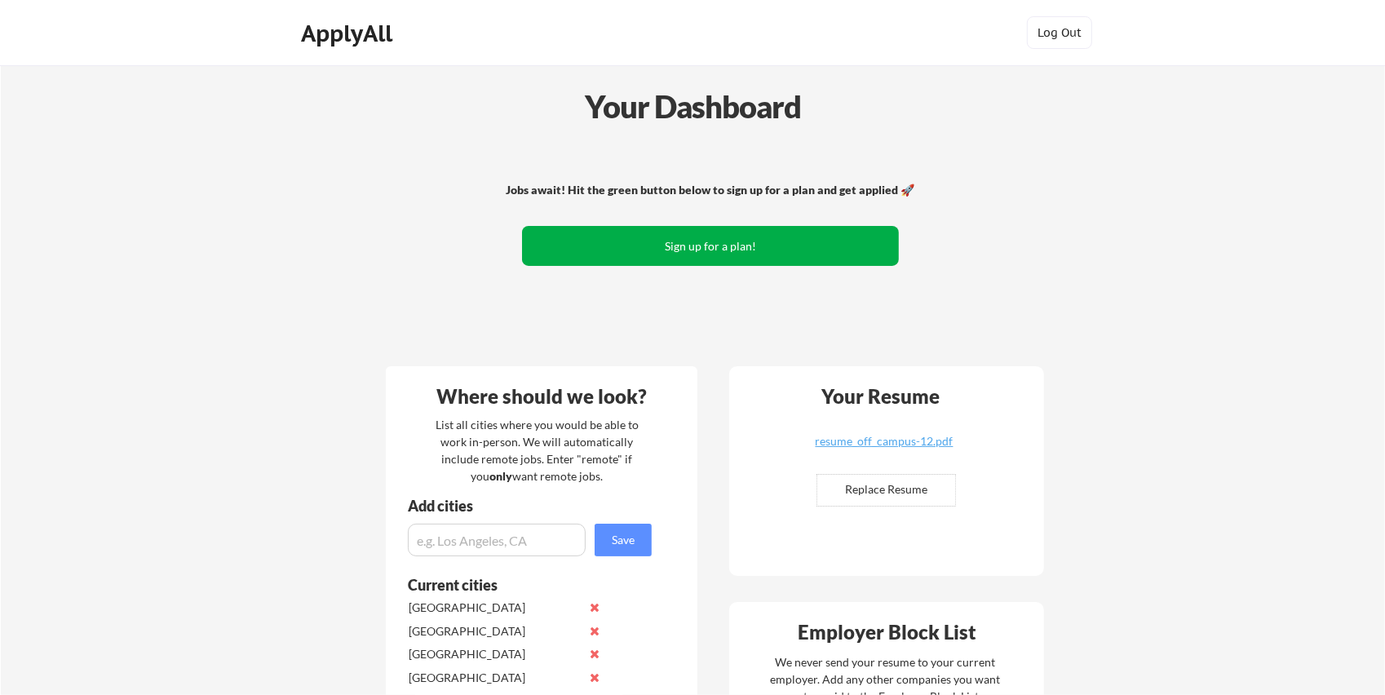
click at [704, 257] on button "Sign up for a plan!" at bounding box center [710, 246] width 377 height 40
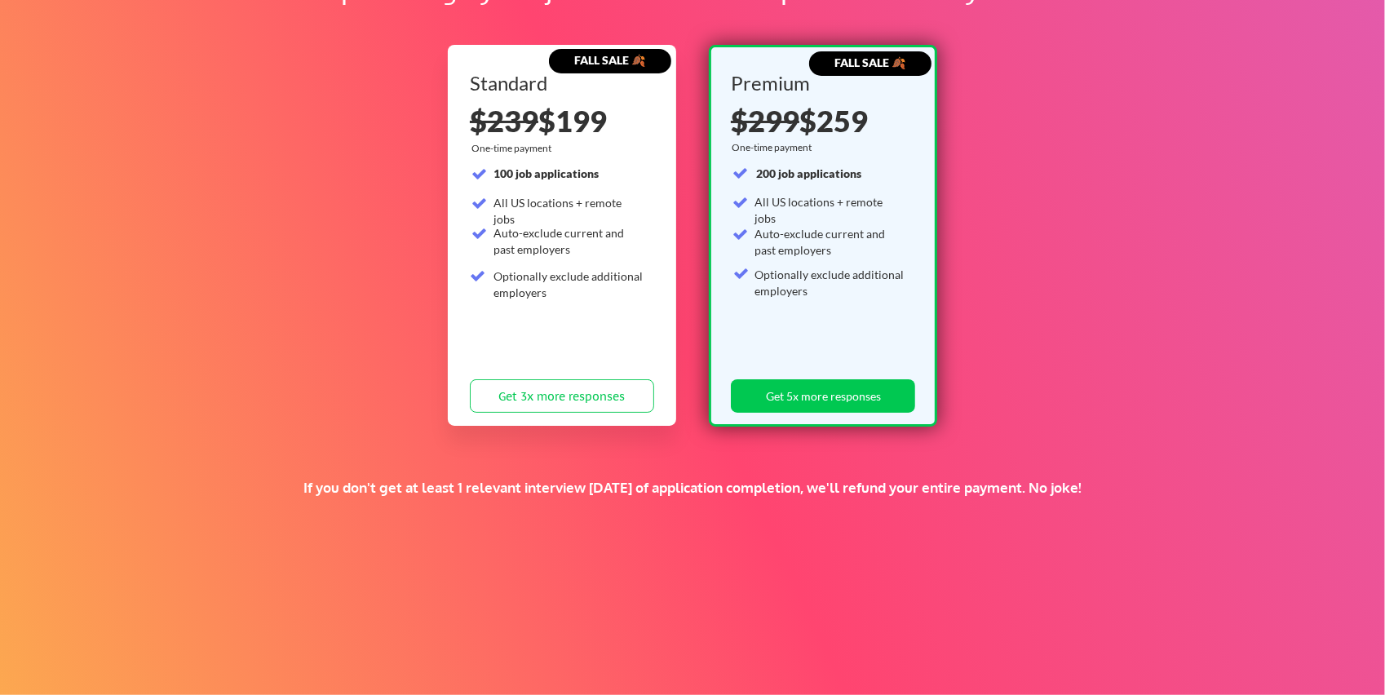
scroll to position [261, 0]
